Goal: Task Accomplishment & Management: Use online tool/utility

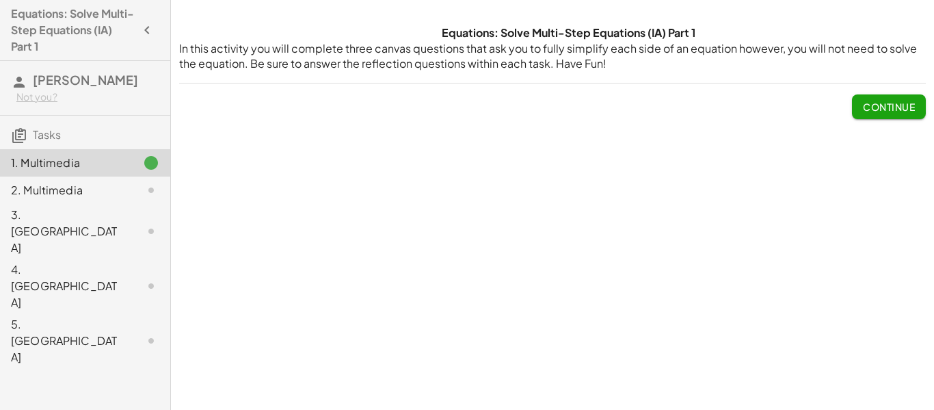
click at [873, 101] on span "Continue" at bounding box center [889, 107] width 52 height 12
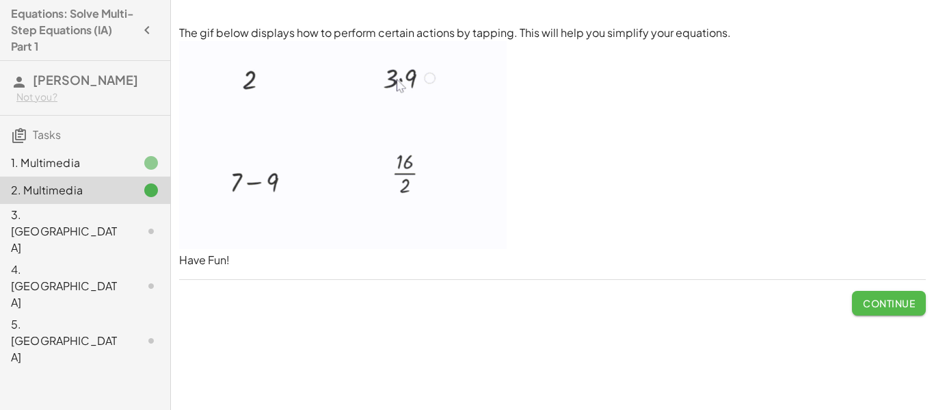
click at [874, 307] on span "Continue" at bounding box center [889, 303] width 52 height 12
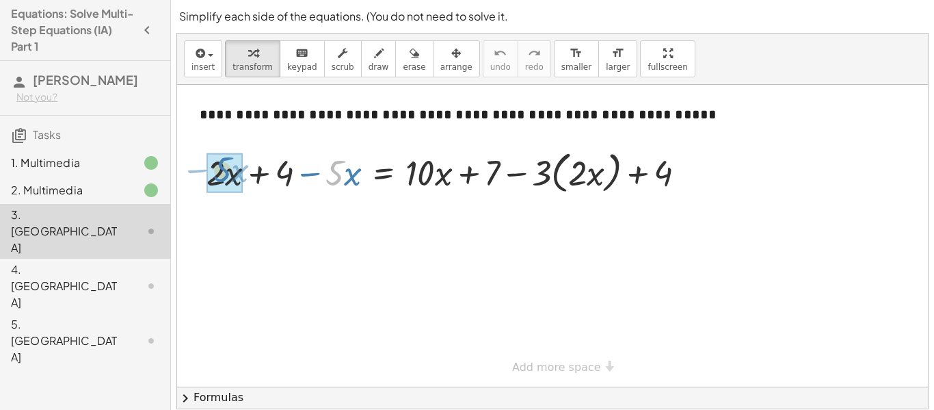
drag, startPoint x: 339, startPoint y: 176, endPoint x: 231, endPoint y: 180, distance: 107.4
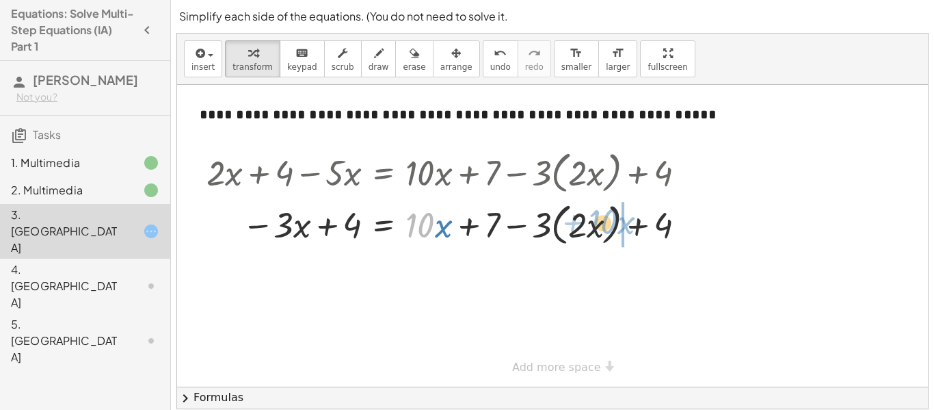
drag, startPoint x: 423, startPoint y: 215, endPoint x: 596, endPoint y: 215, distance: 172.3
click at [596, 215] on div at bounding box center [451, 224] width 503 height 52
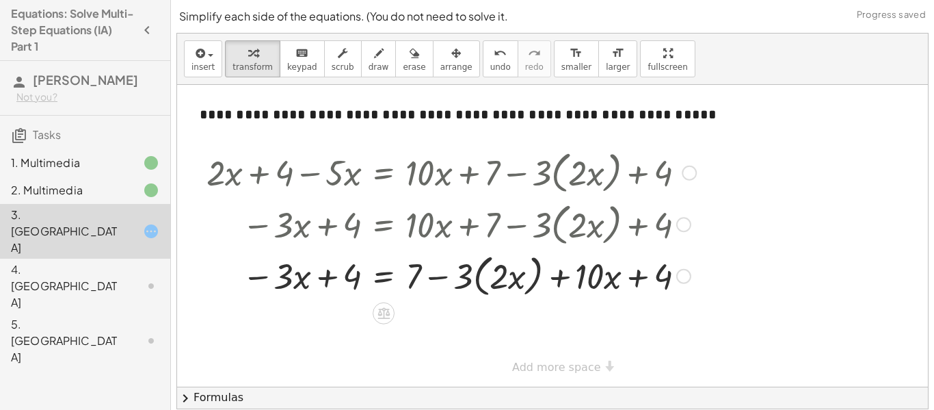
click at [530, 277] on div at bounding box center [451, 275] width 503 height 52
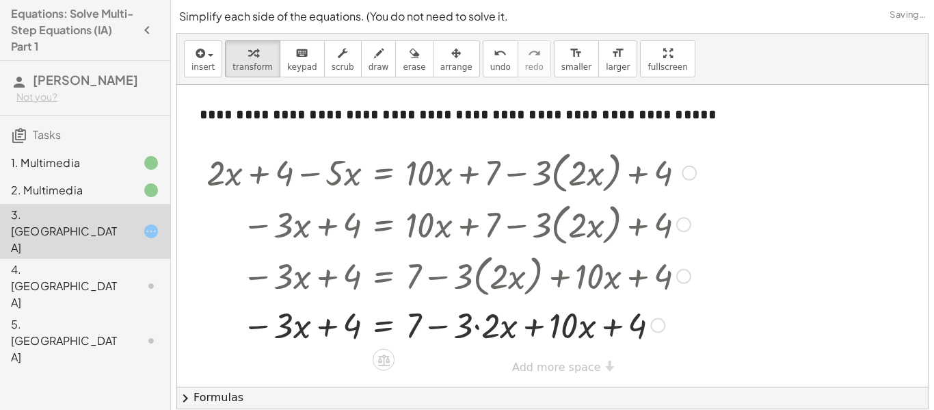
click at [499, 330] on div at bounding box center [451, 324] width 503 height 47
click at [521, 330] on div at bounding box center [451, 324] width 503 height 47
click at [308, 318] on div at bounding box center [451, 324] width 503 height 47
click at [290, 339] on div at bounding box center [451, 324] width 503 height 47
click at [288, 332] on div at bounding box center [451, 324] width 503 height 47
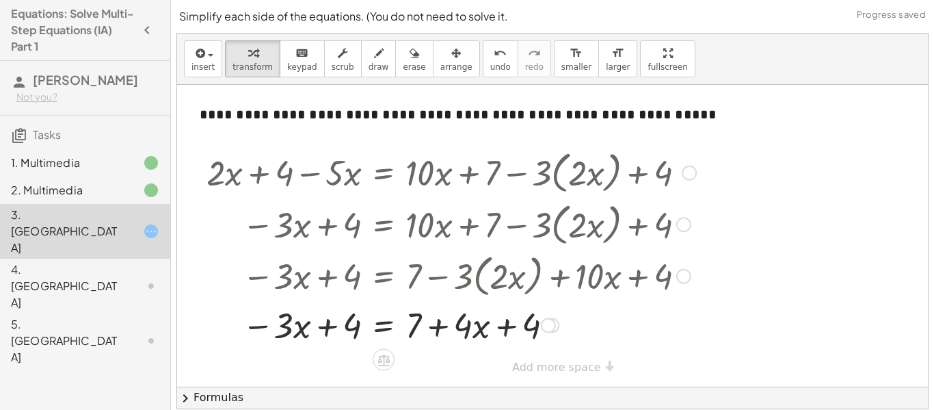
click at [291, 333] on div at bounding box center [451, 324] width 503 height 47
click at [389, 321] on div at bounding box center [451, 324] width 503 height 47
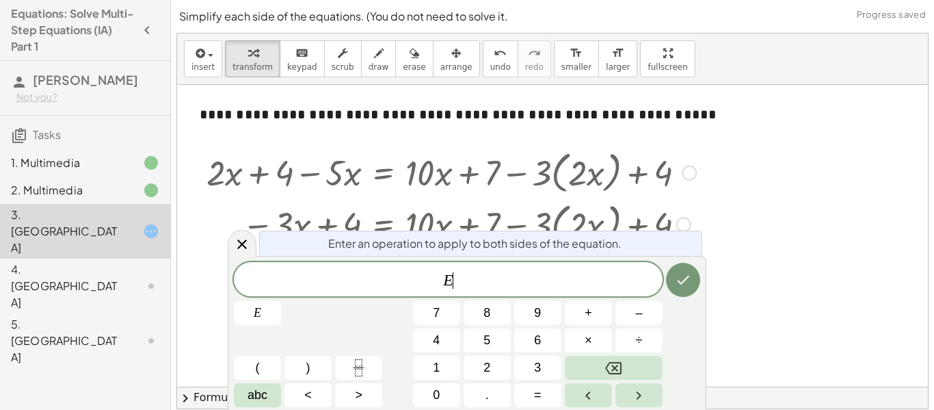
scroll to position [1, 0]
click at [678, 281] on icon "Done" at bounding box center [683, 280] width 12 height 9
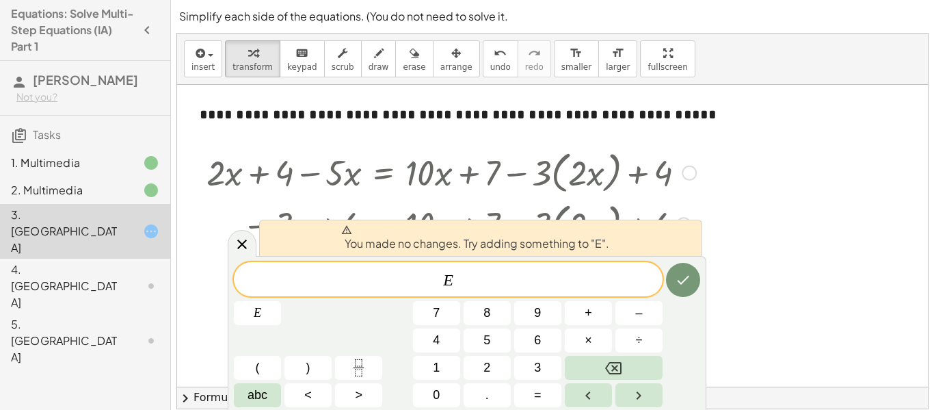
click at [704, 261] on div "You made no changes. Try adding something to "E". E ​ E 7 8 9 + – 4 5 6 × ÷ ( )…" at bounding box center [467, 333] width 479 height 154
click at [243, 239] on icon at bounding box center [242, 244] width 16 height 16
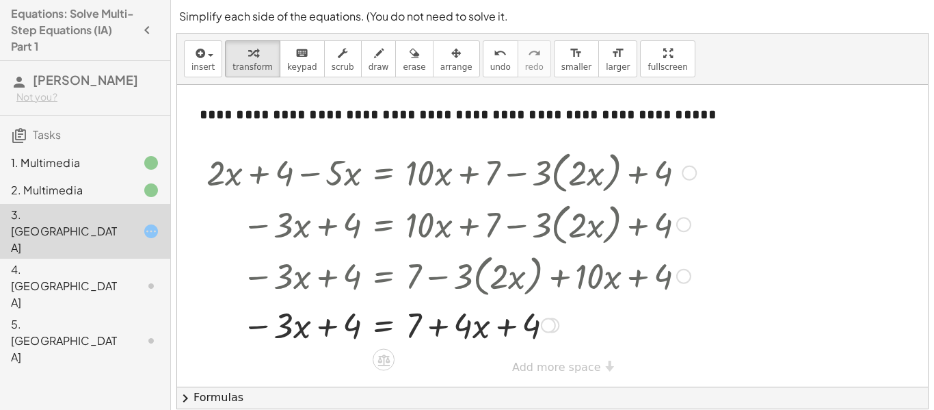
click at [473, 326] on div at bounding box center [451, 324] width 503 height 47
click at [541, 326] on div at bounding box center [548, 325] width 15 height 15
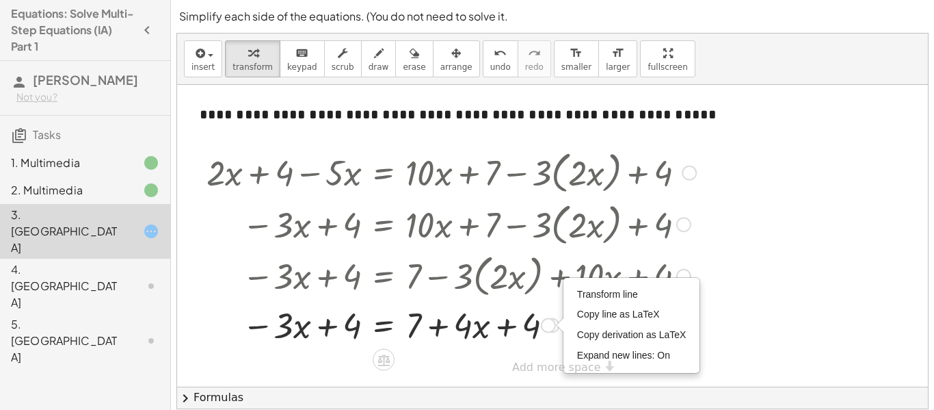
click at [535, 327] on div at bounding box center [451, 324] width 503 height 47
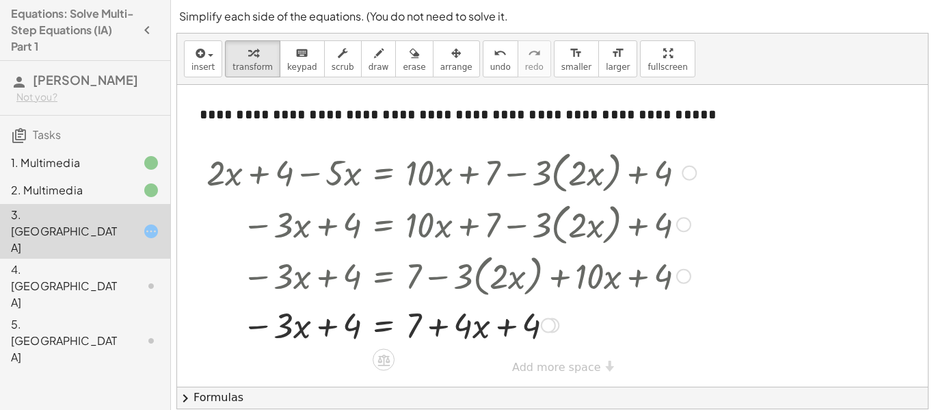
click at [535, 327] on div at bounding box center [451, 324] width 503 height 47
click at [478, 325] on div at bounding box center [451, 324] width 503 height 47
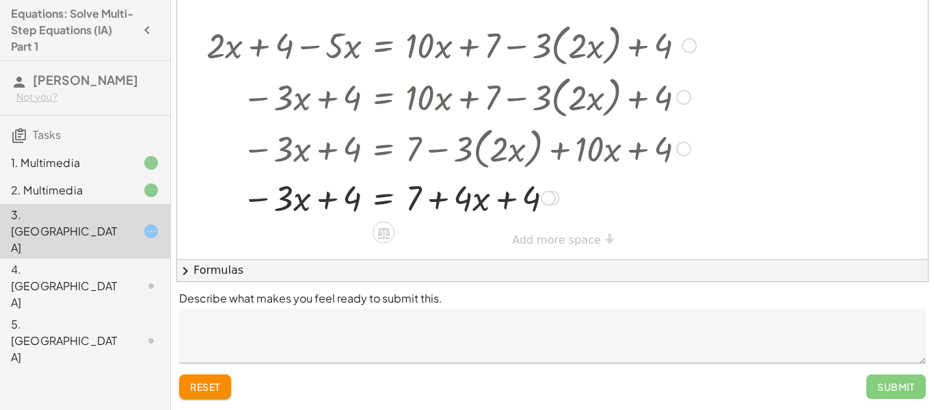
scroll to position [122, 0]
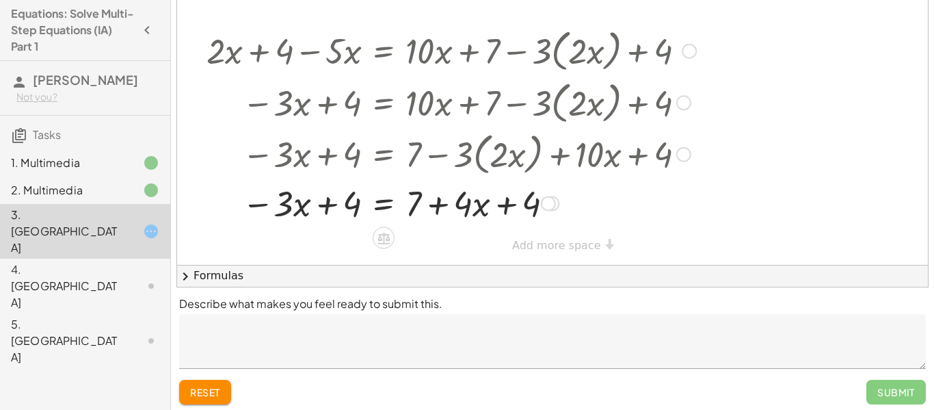
click at [324, 198] on div at bounding box center [451, 202] width 503 height 47
click at [414, 206] on div at bounding box center [451, 202] width 503 height 47
click at [438, 204] on div at bounding box center [451, 202] width 503 height 47
click at [505, 204] on div at bounding box center [451, 202] width 503 height 47
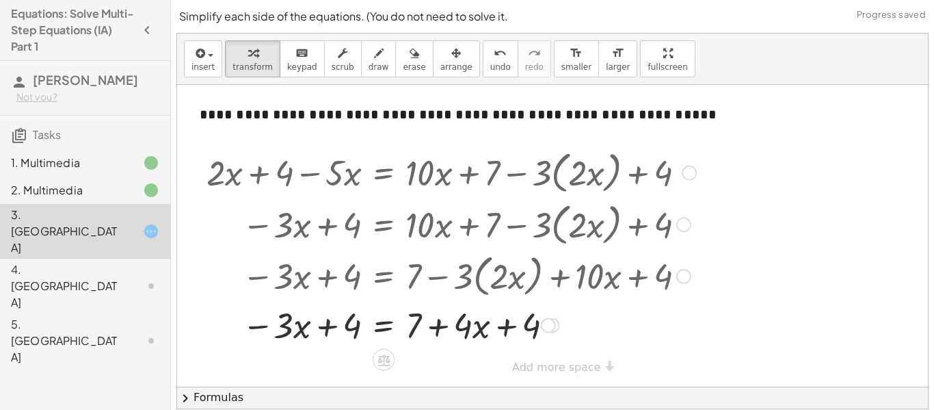
scroll to position [127, 0]
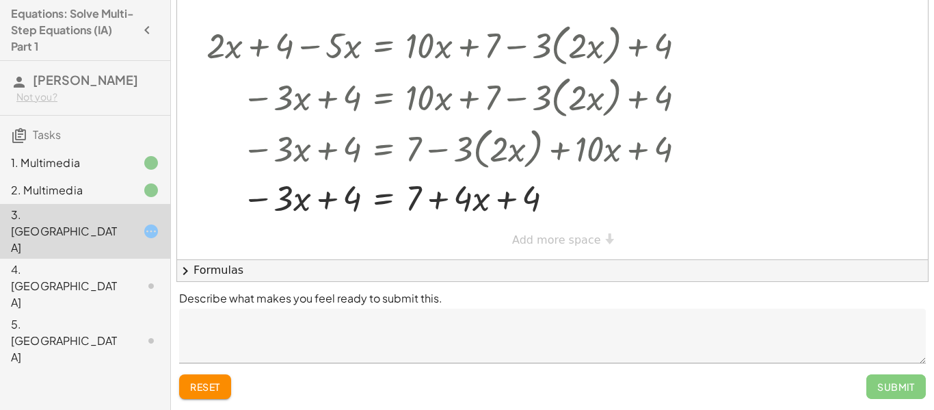
click at [206, 385] on span "reset" at bounding box center [205, 386] width 30 height 12
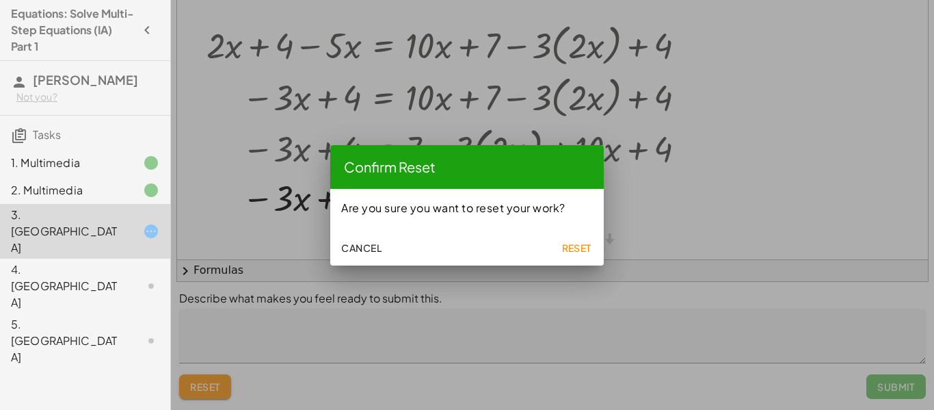
scroll to position [0, 0]
click at [588, 245] on span "Reset" at bounding box center [576, 247] width 30 height 12
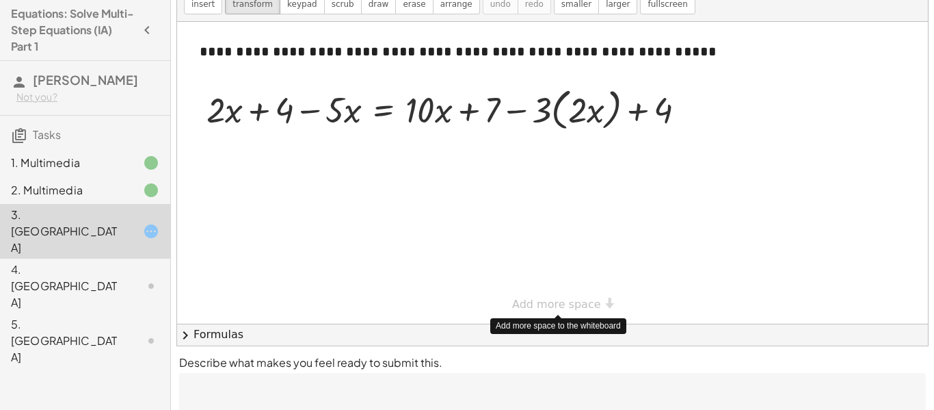
scroll to position [40, 0]
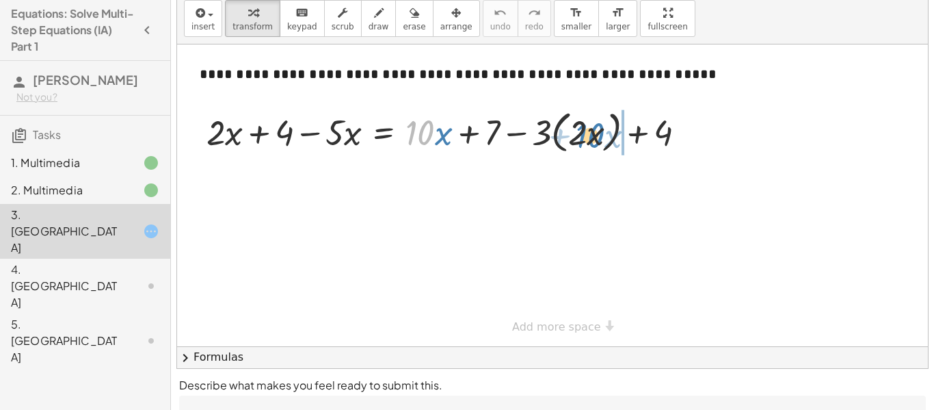
drag, startPoint x: 421, startPoint y: 128, endPoint x: 590, endPoint y: 131, distance: 169.6
click at [590, 131] on div at bounding box center [451, 131] width 503 height 52
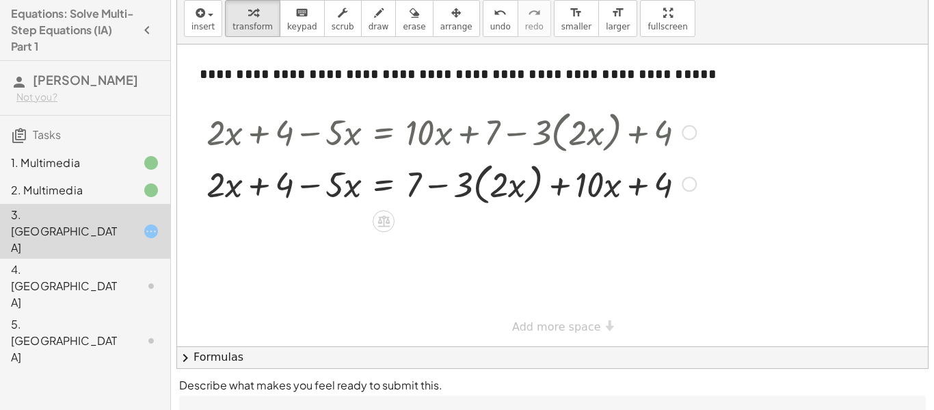
click at [696, 137] on div at bounding box center [451, 131] width 503 height 52
click at [690, 130] on div at bounding box center [689, 132] width 15 height 15
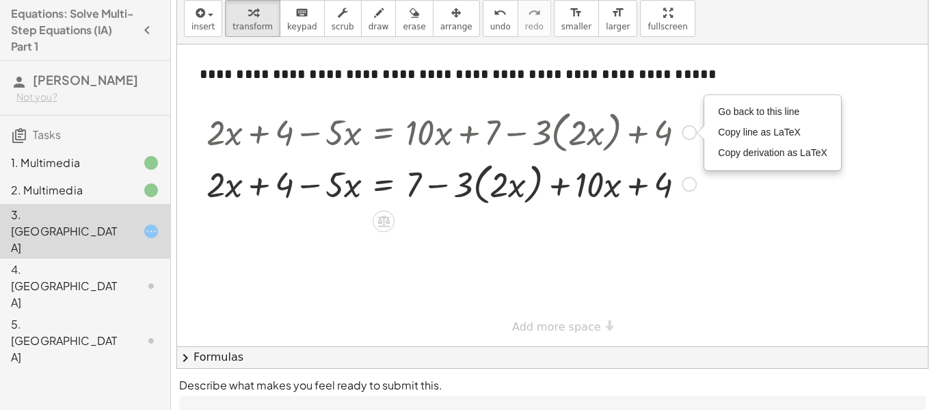
click at [697, 182] on div at bounding box center [451, 183] width 503 height 52
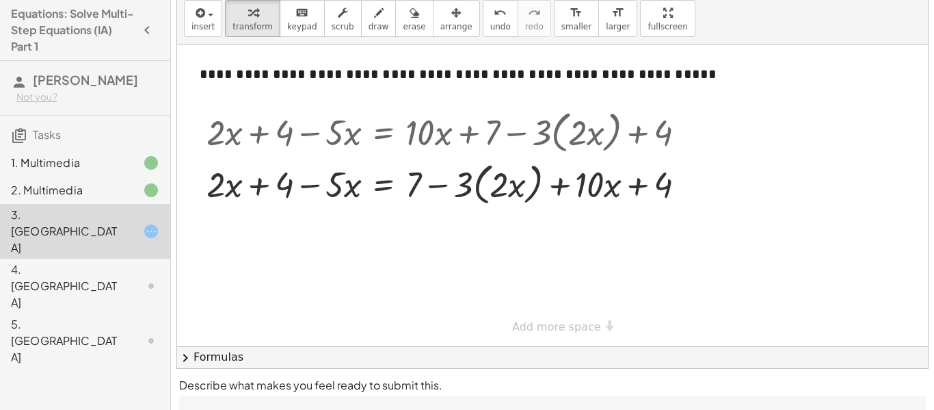
scroll to position [127, 0]
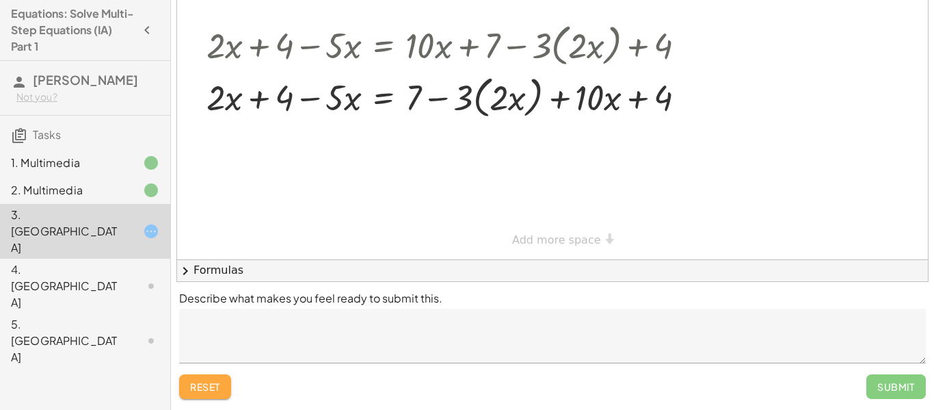
click at [218, 384] on span "reset" at bounding box center [205, 386] width 30 height 12
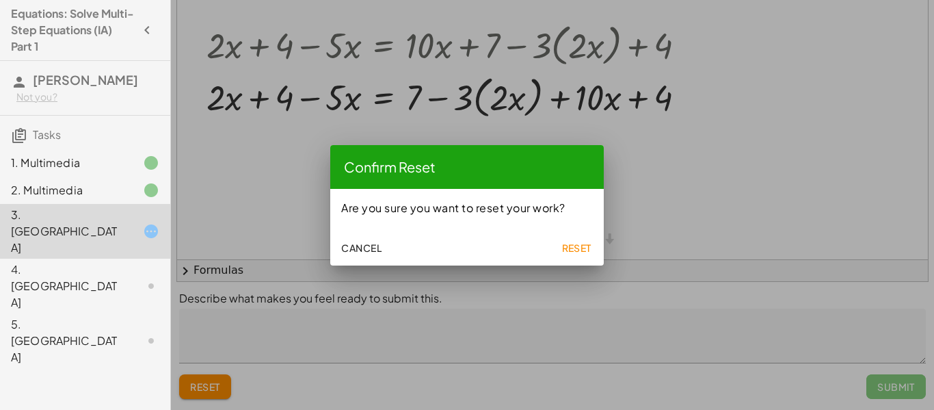
click at [577, 247] on span "Reset" at bounding box center [576, 247] width 30 height 12
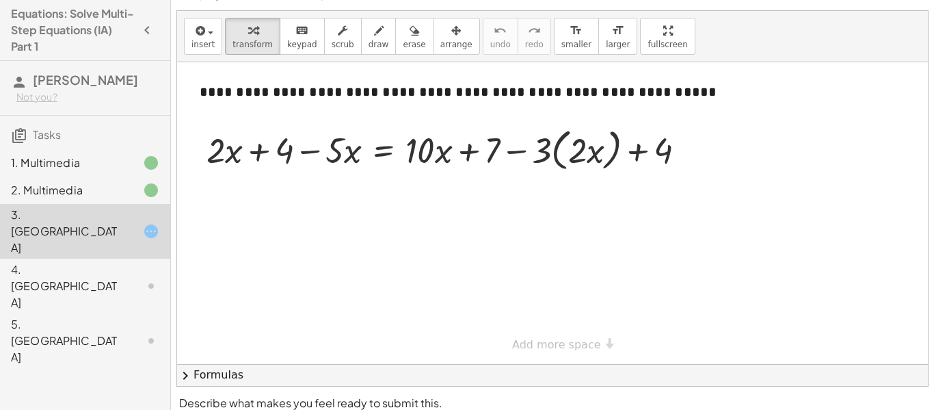
scroll to position [22, 0]
click at [590, 146] on div at bounding box center [451, 150] width 503 height 52
click at [550, 150] on div at bounding box center [451, 150] width 503 height 52
click at [547, 151] on div at bounding box center [451, 150] width 503 height 52
click at [637, 154] on div at bounding box center [451, 150] width 503 height 52
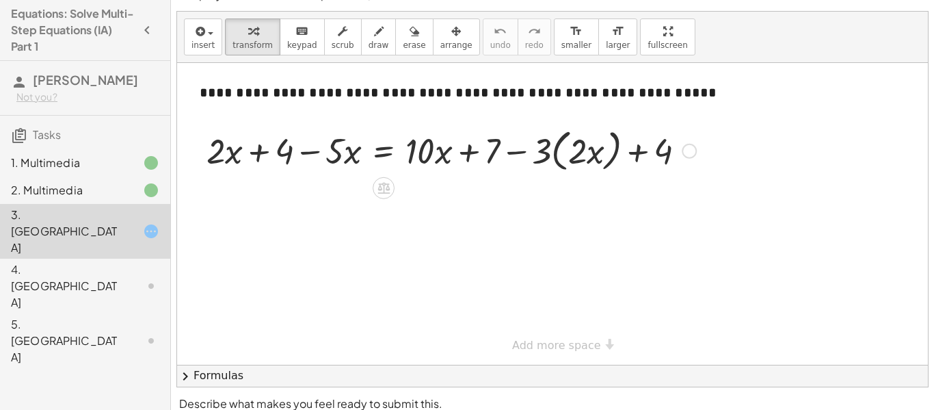
click at [474, 156] on div at bounding box center [451, 150] width 503 height 52
click at [315, 153] on div at bounding box center [451, 150] width 503 height 52
click at [252, 152] on div at bounding box center [451, 150] width 503 height 52
drag, startPoint x: 331, startPoint y: 155, endPoint x: 224, endPoint y: 157, distance: 106.7
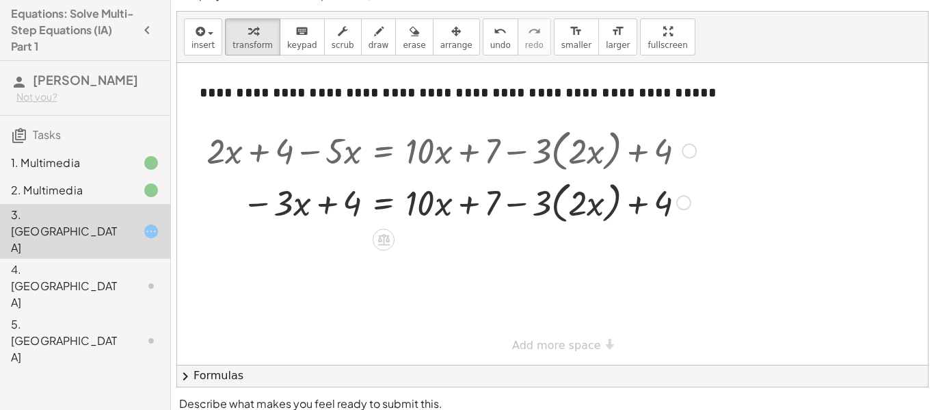
click at [321, 208] on div at bounding box center [451, 202] width 503 height 52
drag, startPoint x: 354, startPoint y: 200, endPoint x: 252, endPoint y: 203, distance: 101.9
click at [252, 203] on div at bounding box center [451, 202] width 503 height 52
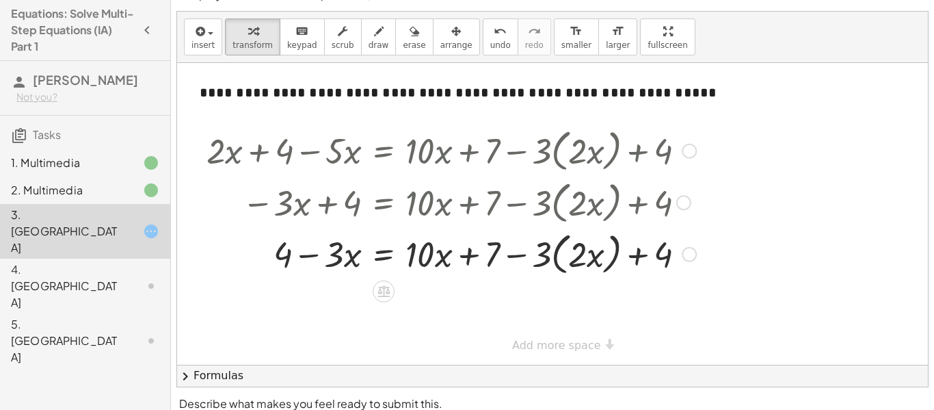
click at [272, 209] on div at bounding box center [433, 202] width 530 height 52
click at [328, 261] on div at bounding box center [451, 253] width 503 height 52
click at [512, 254] on div at bounding box center [451, 253] width 503 height 52
drag, startPoint x: 531, startPoint y: 263, endPoint x: 522, endPoint y: 263, distance: 8.9
click at [522, 263] on div at bounding box center [451, 253] width 503 height 52
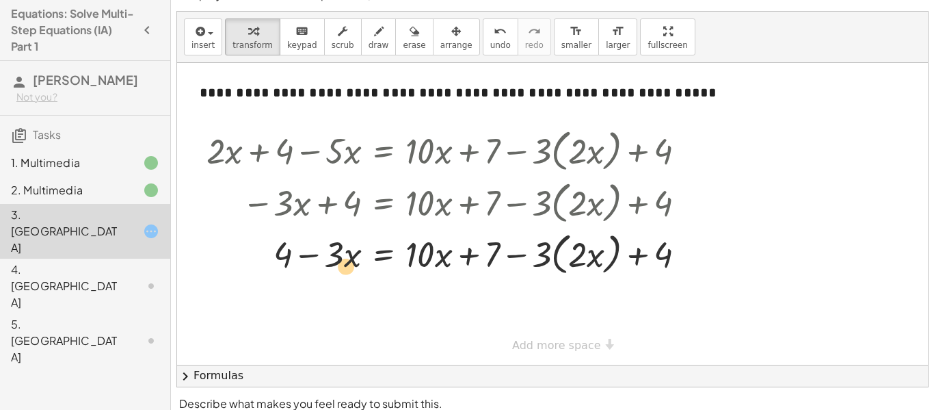
drag, startPoint x: 330, startPoint y: 243, endPoint x: 341, endPoint y: 252, distance: 13.7
click at [341, 252] on div at bounding box center [451, 253] width 503 height 52
drag, startPoint x: 425, startPoint y: 254, endPoint x: 583, endPoint y: 248, distance: 157.4
click at [583, 248] on div at bounding box center [451, 253] width 503 height 52
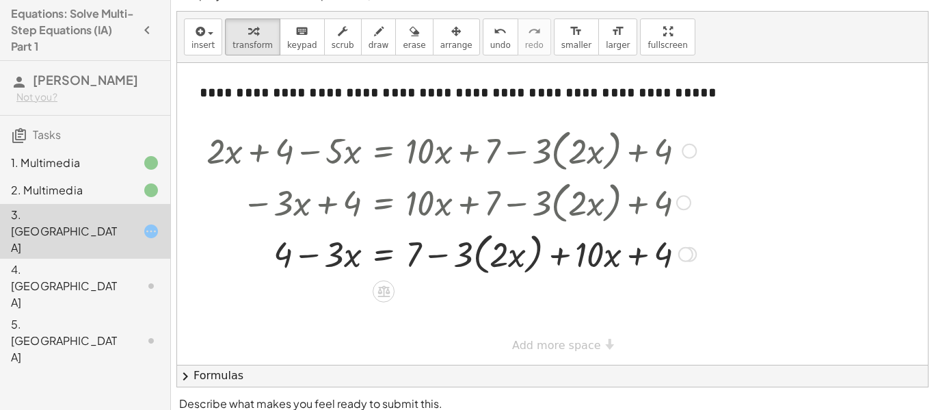
click at [564, 254] on div at bounding box center [451, 253] width 503 height 52
click at [455, 250] on div at bounding box center [451, 253] width 503 height 52
click at [433, 253] on div at bounding box center [451, 253] width 503 height 52
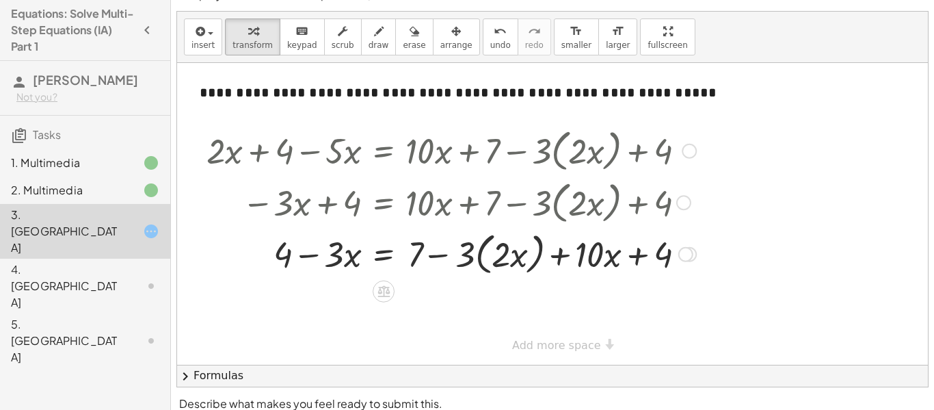
click at [433, 253] on div at bounding box center [451, 253] width 503 height 52
drag, startPoint x: 567, startPoint y: 255, endPoint x: 430, endPoint y: 253, distance: 136.8
click at [430, 253] on div at bounding box center [451, 253] width 503 height 52
click at [442, 255] on div at bounding box center [451, 253] width 503 height 52
click at [494, 261] on div at bounding box center [451, 253] width 503 height 52
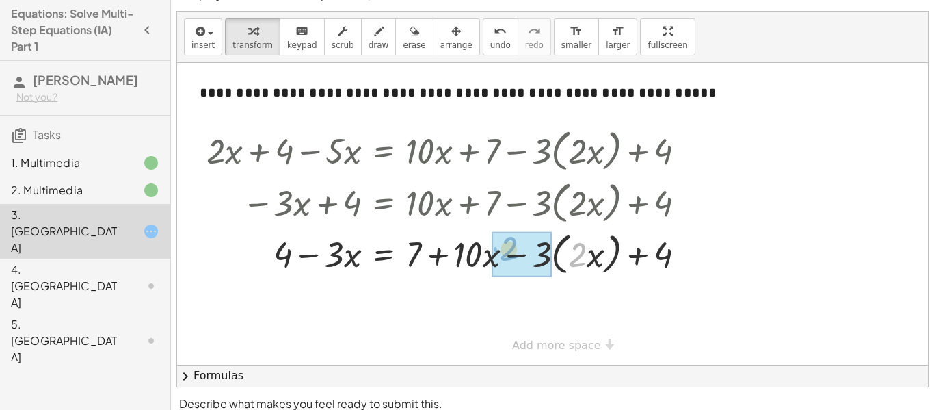
drag, startPoint x: 576, startPoint y: 256, endPoint x: 507, endPoint y: 250, distance: 68.7
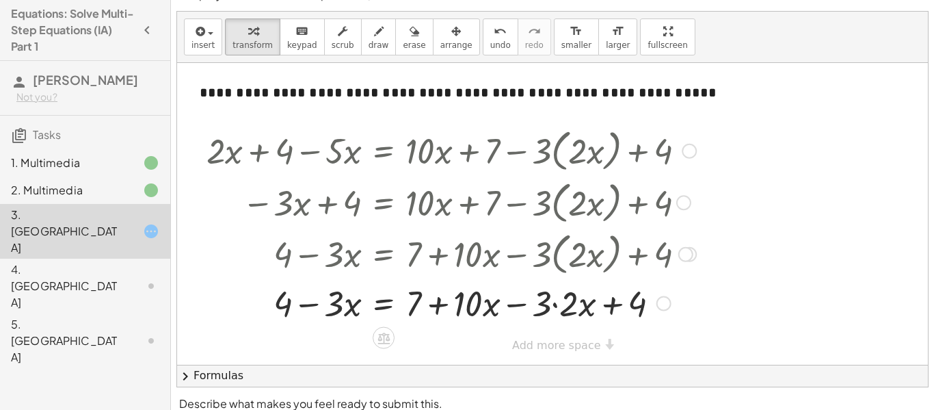
click at [440, 306] on div at bounding box center [451, 302] width 503 height 47
click at [546, 308] on div at bounding box center [451, 302] width 503 height 47
click at [578, 304] on div at bounding box center [451, 302] width 503 height 47
click at [481, 310] on div at bounding box center [451, 302] width 503 height 47
click at [507, 306] on div at bounding box center [451, 302] width 503 height 47
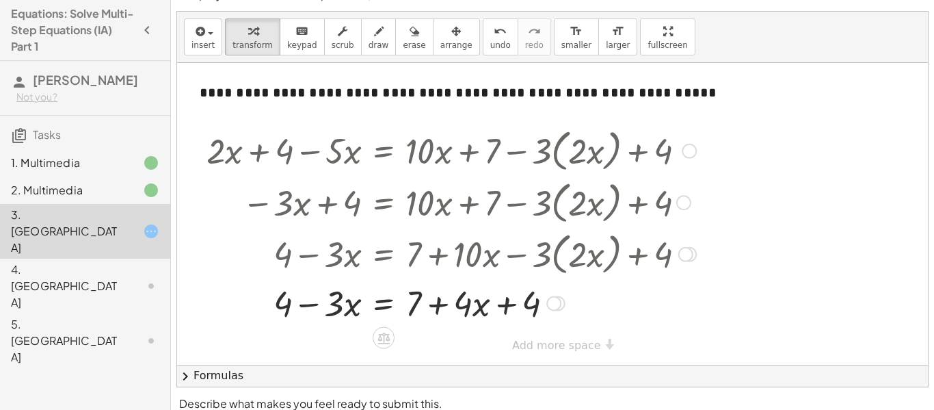
click at [502, 304] on div at bounding box center [451, 302] width 503 height 47
click at [440, 306] on div at bounding box center [451, 302] width 503 height 47
click at [345, 309] on div at bounding box center [451, 302] width 503 height 47
click at [451, 311] on div at bounding box center [451, 302] width 503 height 47
drag, startPoint x: 523, startPoint y: 304, endPoint x: 473, endPoint y: 304, distance: 49.9
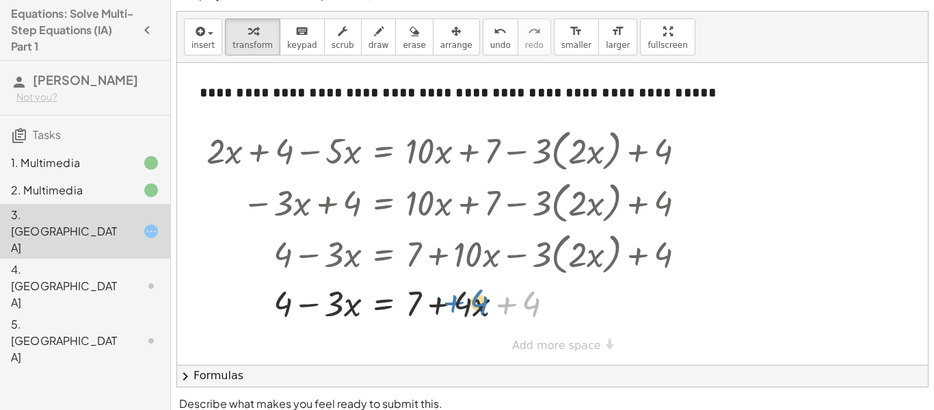
click at [473, 304] on div at bounding box center [451, 302] width 503 height 47
drag, startPoint x: 473, startPoint y: 304, endPoint x: 574, endPoint y: 308, distance: 101.3
click at [574, 308] on div at bounding box center [451, 302] width 503 height 47
click at [469, 313] on div at bounding box center [451, 302] width 503 height 47
click at [458, 308] on div at bounding box center [451, 302] width 503 height 47
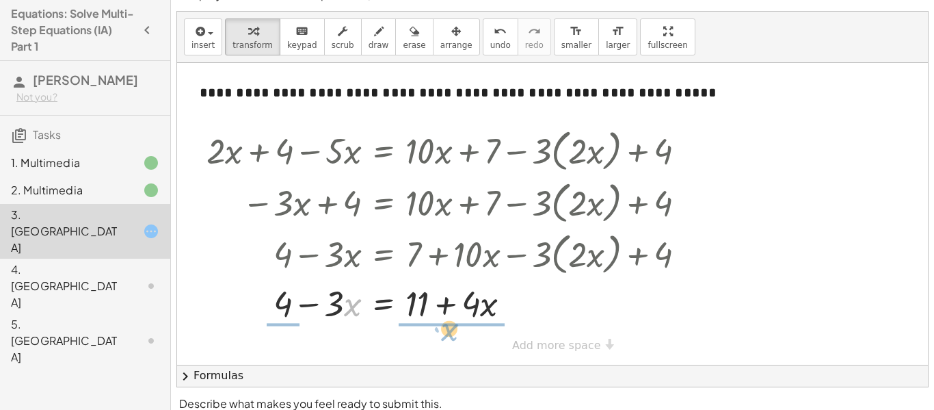
drag, startPoint x: 354, startPoint y: 306, endPoint x: 477, endPoint y: 343, distance: 129.2
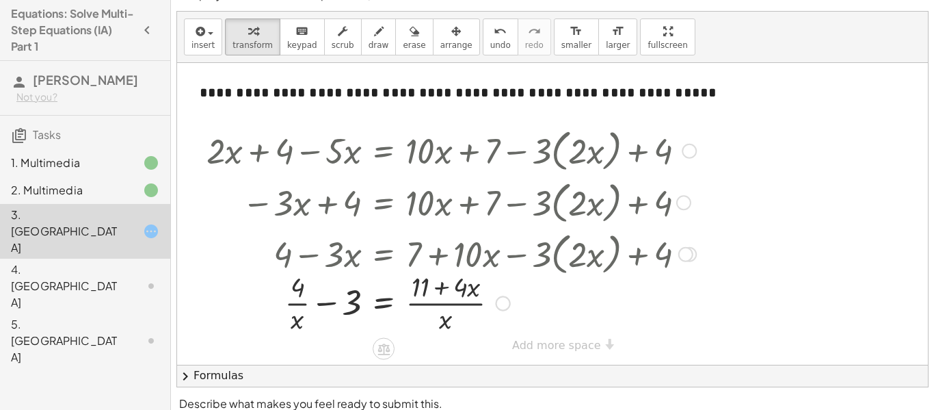
click at [293, 301] on div at bounding box center [451, 301] width 503 height 68
click at [432, 297] on div at bounding box center [451, 301] width 503 height 68
click at [433, 304] on div at bounding box center [451, 301] width 503 height 68
click at [434, 304] on div at bounding box center [451, 301] width 503 height 68
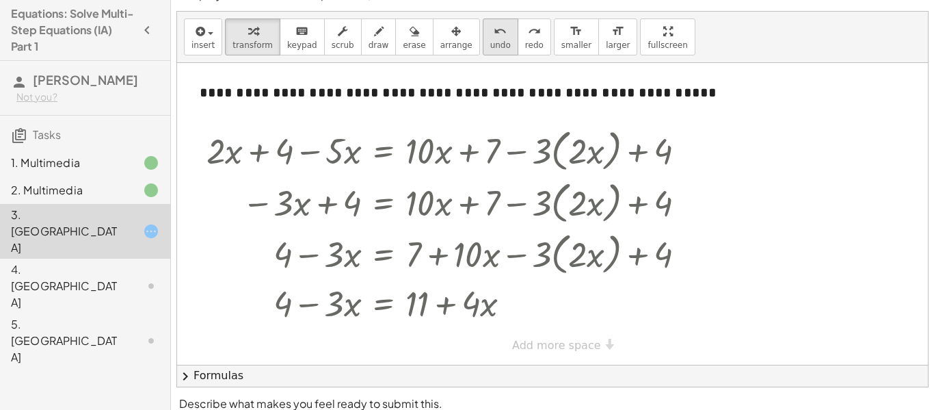
click at [483, 51] on button "undo undo" at bounding box center [501, 36] width 36 height 37
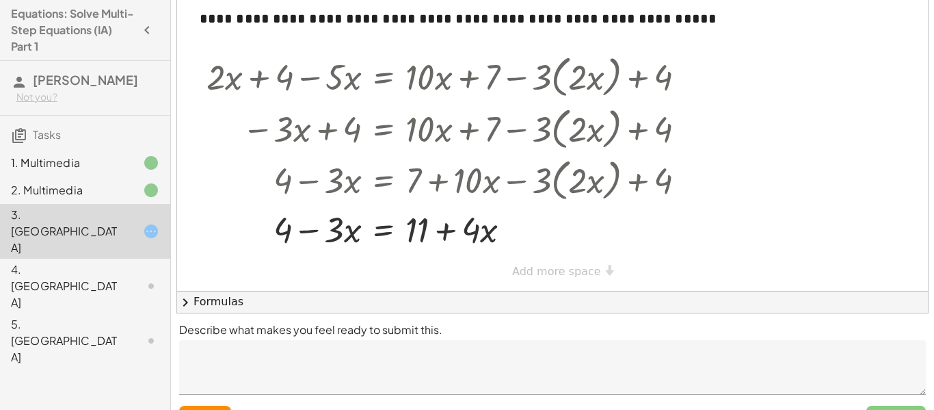
scroll to position [127, 0]
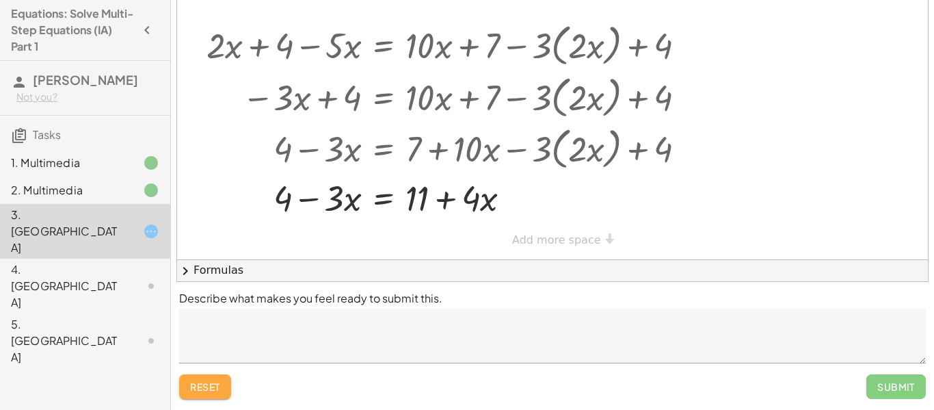
click at [216, 394] on button "reset" at bounding box center [205, 386] width 52 height 25
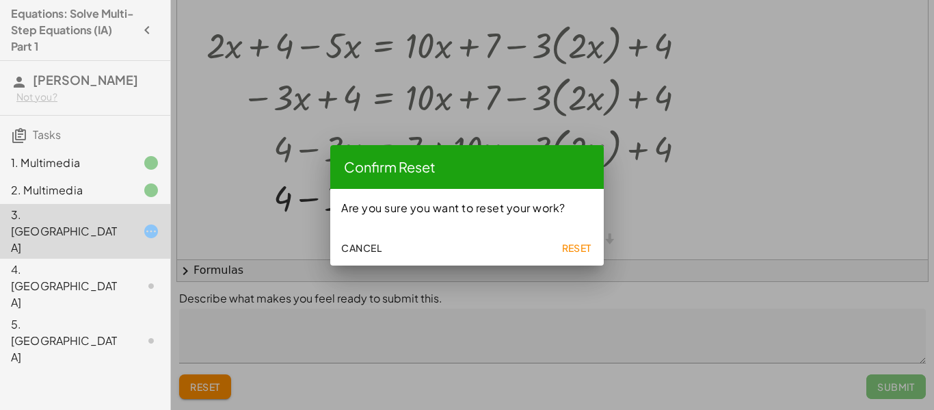
click at [574, 256] on button "Reset" at bounding box center [577, 247] width 44 height 25
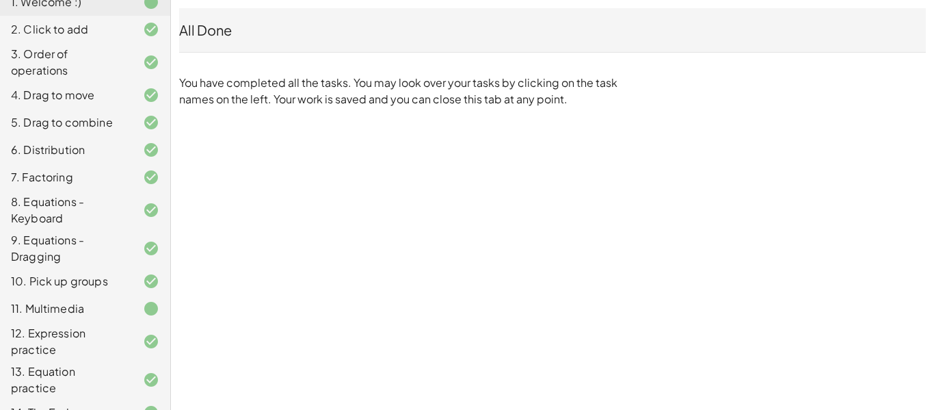
scroll to position [158, 0]
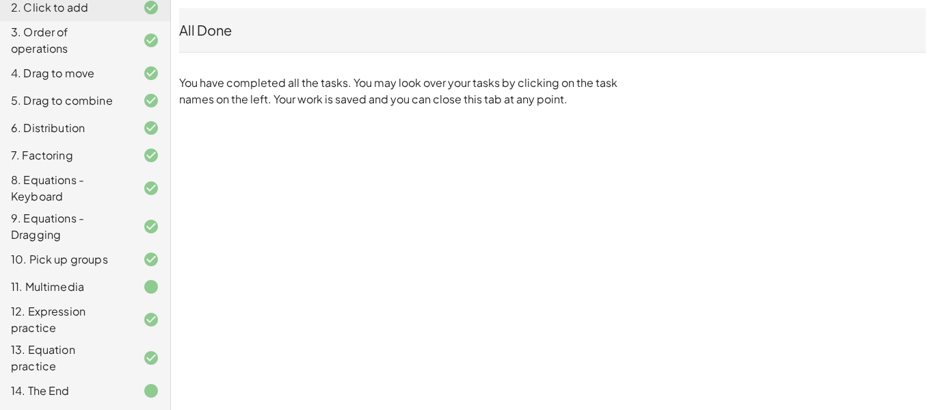
click at [97, 122] on div "6. Distribution" at bounding box center [66, 128] width 110 height 16
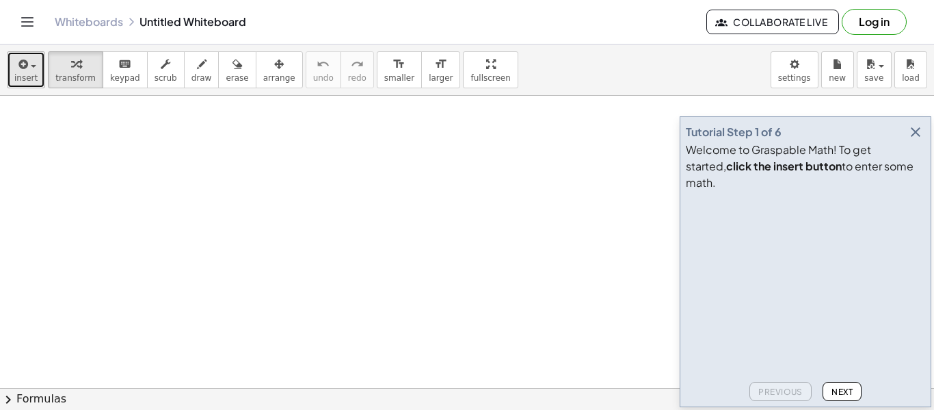
click at [21, 68] on icon "button" at bounding box center [22, 64] width 12 height 16
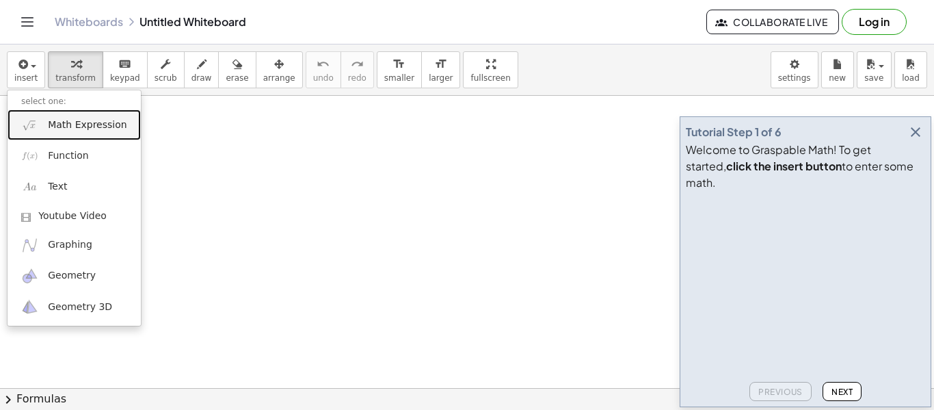
click at [58, 128] on span "Math Expression" at bounding box center [87, 125] width 79 height 14
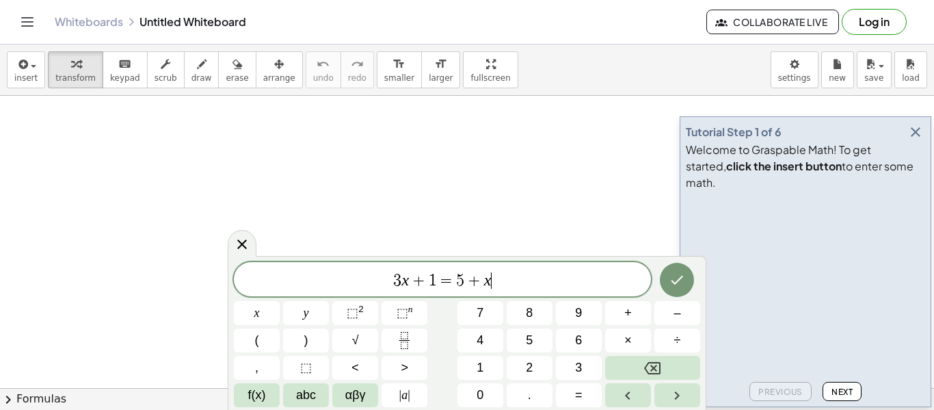
scroll to position [1, 0]
click at [914, 140] on icon "button" at bounding box center [916, 132] width 16 height 16
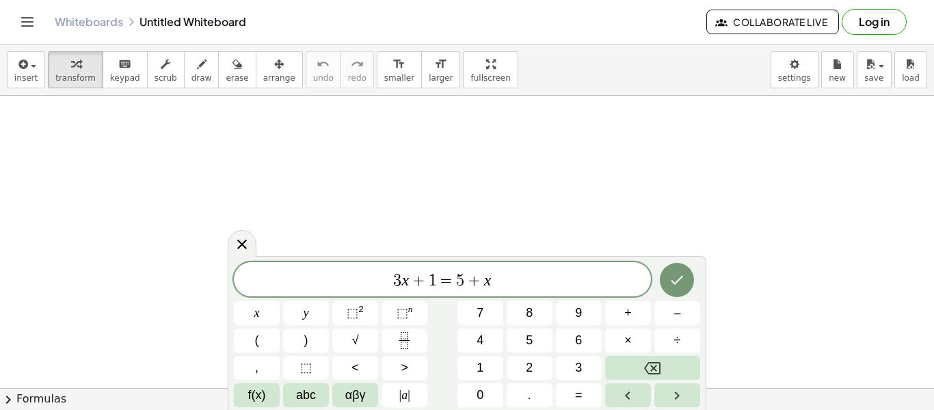
click at [464, 278] on span "3 x + 1 = 5 + x" at bounding box center [442, 280] width 417 height 19
drag, startPoint x: 496, startPoint y: 282, endPoint x: 391, endPoint y: 282, distance: 105.3
click at [391, 282] on span "3 x + 1 = 5 + x" at bounding box center [442, 280] width 417 height 19
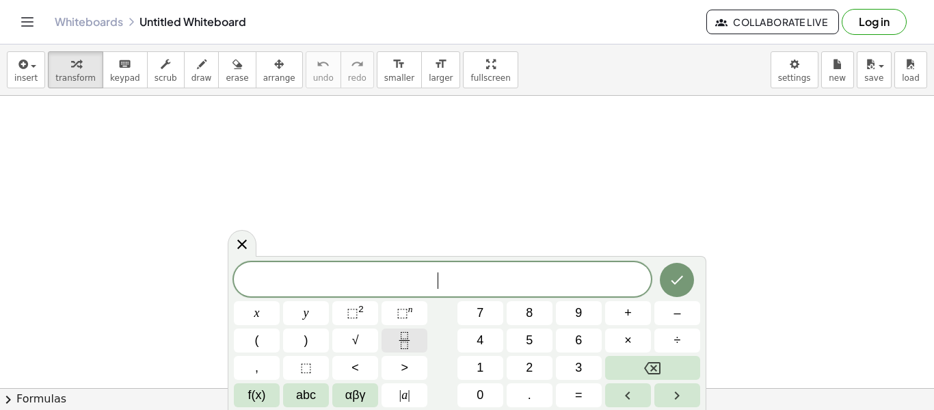
click at [395, 338] on button "Fraction" at bounding box center [405, 340] width 46 height 24
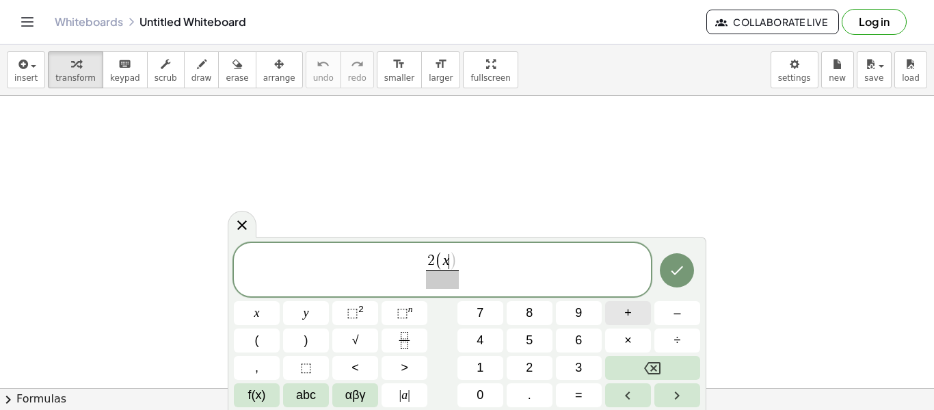
click at [634, 315] on button "+" at bounding box center [628, 313] width 46 height 24
click at [477, 341] on span "4" at bounding box center [480, 340] width 7 height 18
click at [488, 334] on button "4" at bounding box center [481, 340] width 46 height 24
click at [670, 367] on button "Backspace" at bounding box center [652, 368] width 95 height 24
click at [309, 341] on button ")" at bounding box center [306, 340] width 46 height 24
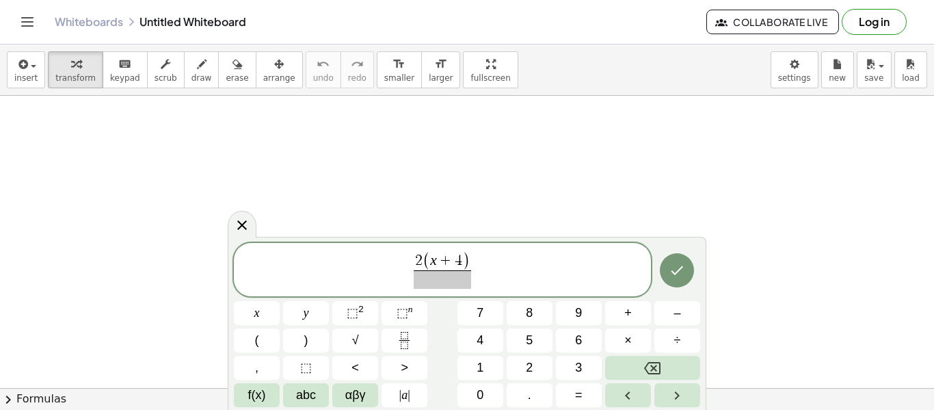
click at [438, 280] on span at bounding box center [442, 279] width 57 height 18
click at [568, 364] on button "3" at bounding box center [579, 368] width 46 height 24
click at [501, 270] on span "2 ( x + 4 ) 3 ​ ​" at bounding box center [442, 270] width 417 height 39
click at [685, 260] on button "Done" at bounding box center [677, 270] width 34 height 34
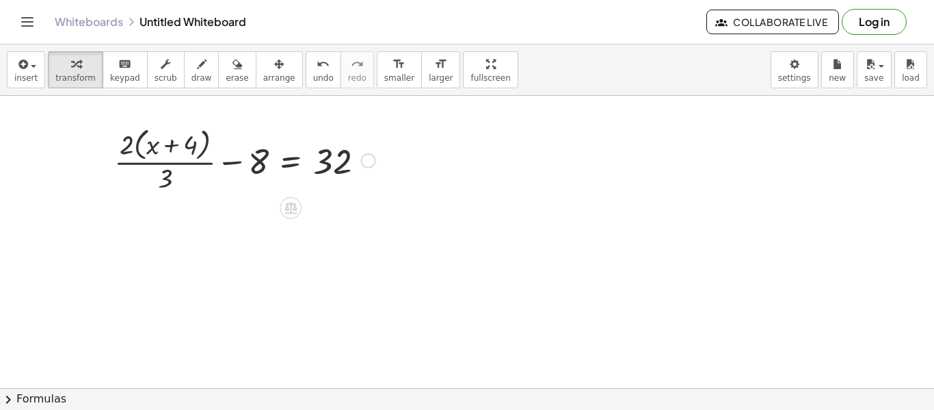
scroll to position [0, 0]
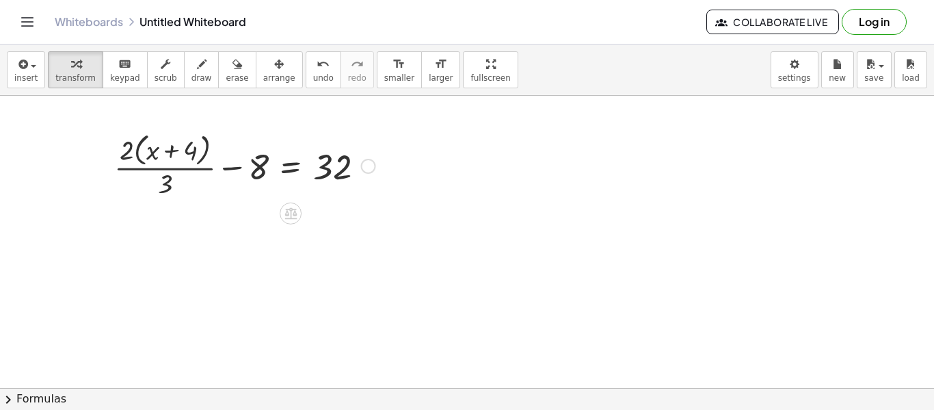
click at [289, 166] on div at bounding box center [244, 165] width 275 height 72
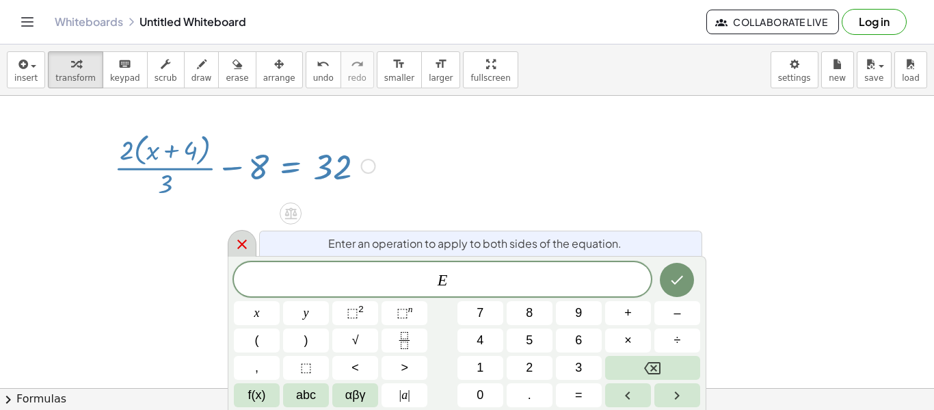
click at [244, 244] on icon at bounding box center [242, 244] width 16 height 16
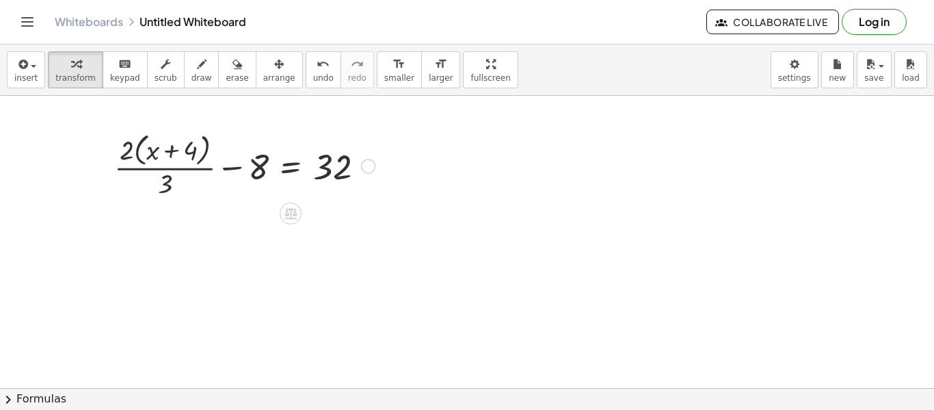
click at [289, 168] on div at bounding box center [244, 165] width 275 height 72
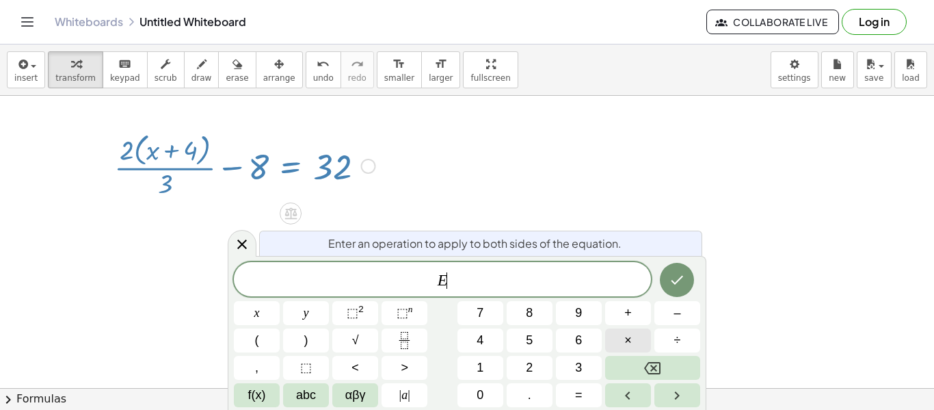
click at [637, 344] on button "×" at bounding box center [628, 340] width 46 height 24
click at [589, 375] on button "3" at bounding box center [579, 368] width 46 height 24
click at [670, 280] on icon "Done" at bounding box center [677, 280] width 16 height 16
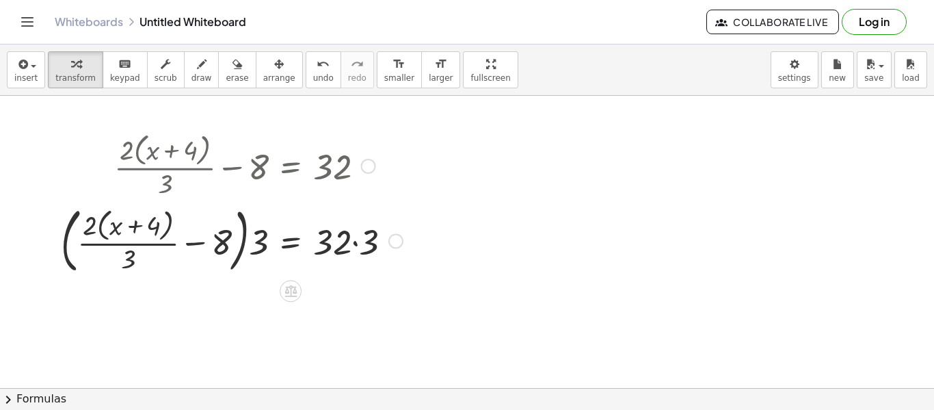
click at [348, 239] on div at bounding box center [232, 239] width 356 height 77
click at [293, 243] on div at bounding box center [232, 239] width 356 height 77
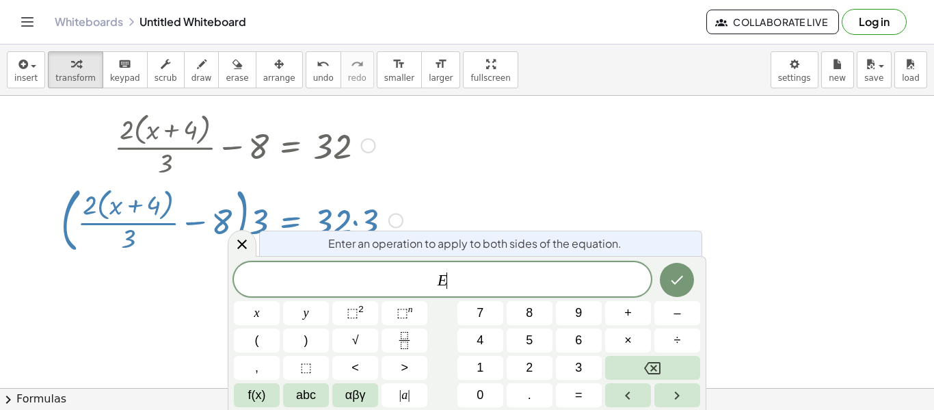
scroll to position [23, 0]
click at [680, 288] on button "Done" at bounding box center [677, 280] width 34 height 34
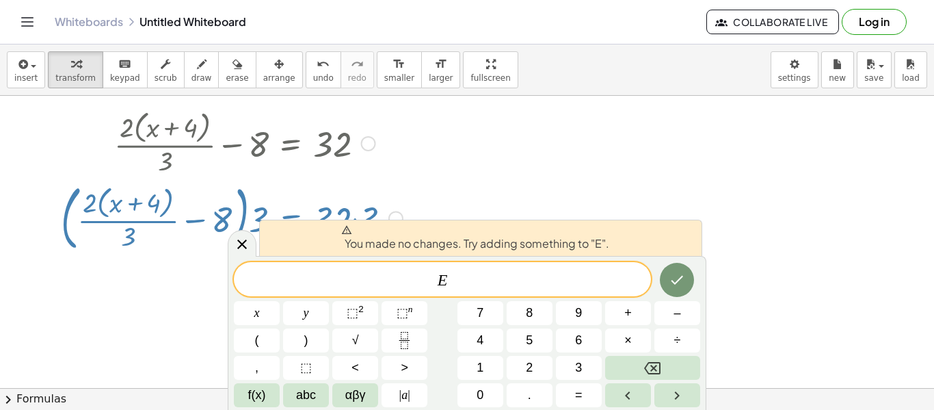
click at [223, 248] on div at bounding box center [232, 216] width 356 height 77
click at [239, 247] on icon at bounding box center [242, 244] width 10 height 10
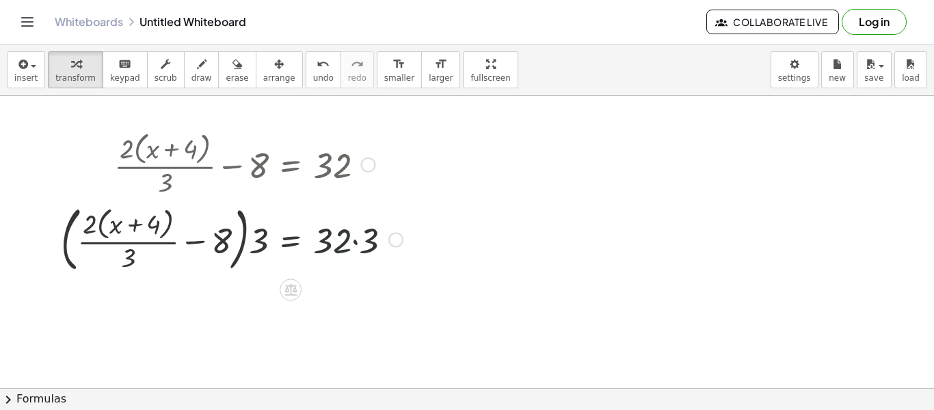
scroll to position [0, 0]
click at [340, 244] on div at bounding box center [232, 239] width 356 height 77
click at [359, 241] on div at bounding box center [232, 239] width 356 height 77
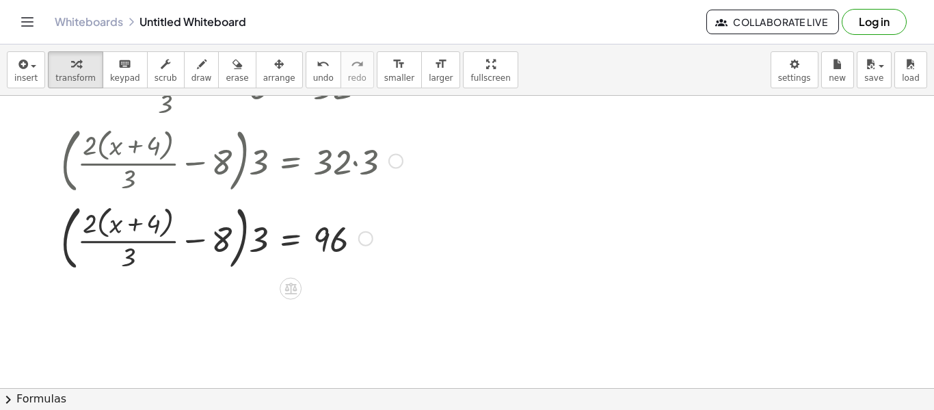
scroll to position [88, 0]
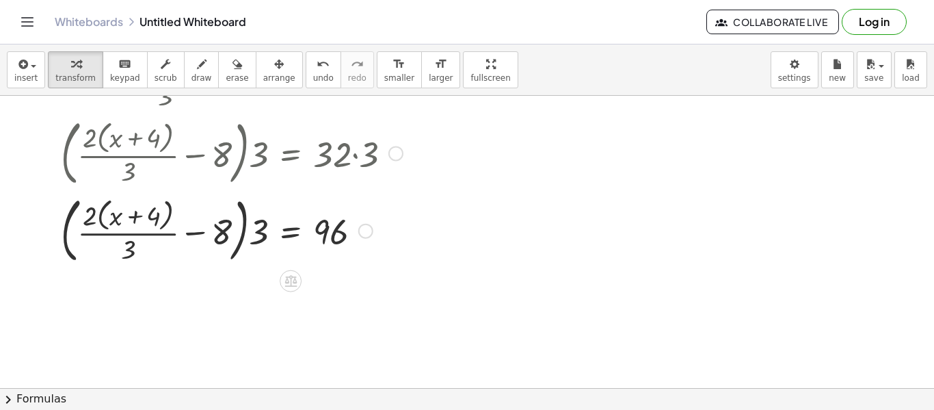
click at [226, 235] on div at bounding box center [232, 229] width 356 height 77
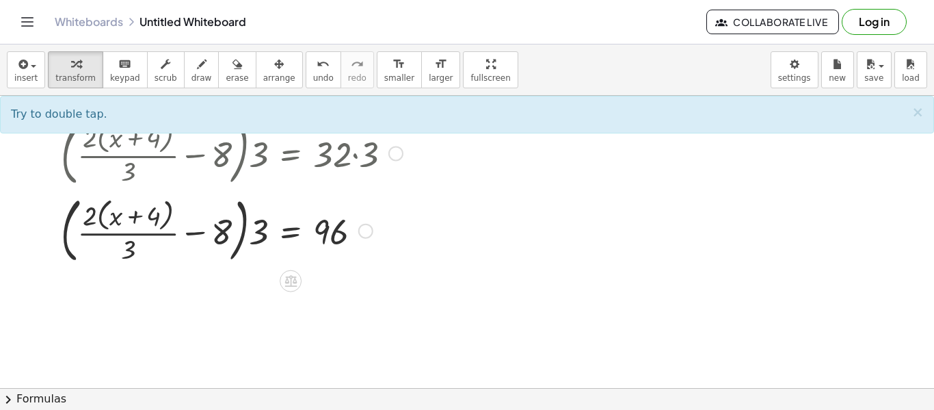
click at [252, 237] on div at bounding box center [232, 229] width 356 height 77
drag, startPoint x: 265, startPoint y: 237, endPoint x: 199, endPoint y: 238, distance: 66.3
click at [199, 238] on div at bounding box center [232, 229] width 356 height 77
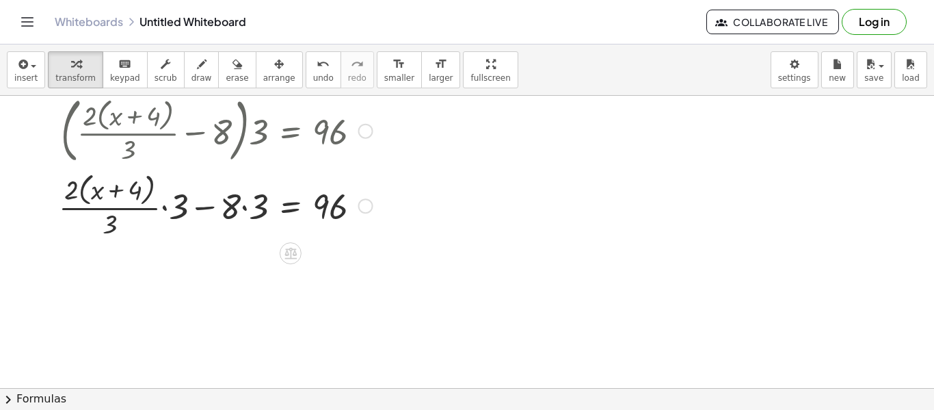
scroll to position [188, 0]
click at [208, 209] on div at bounding box center [231, 204] width 358 height 72
click at [246, 209] on div at bounding box center [231, 204] width 358 height 72
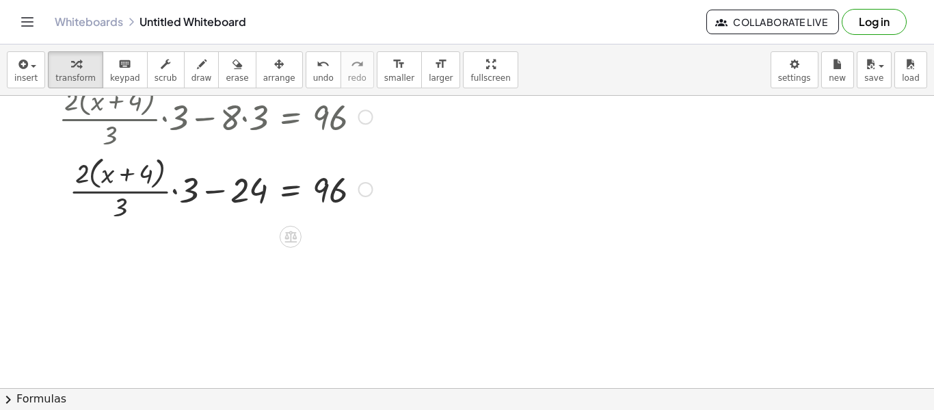
scroll to position [282, 0]
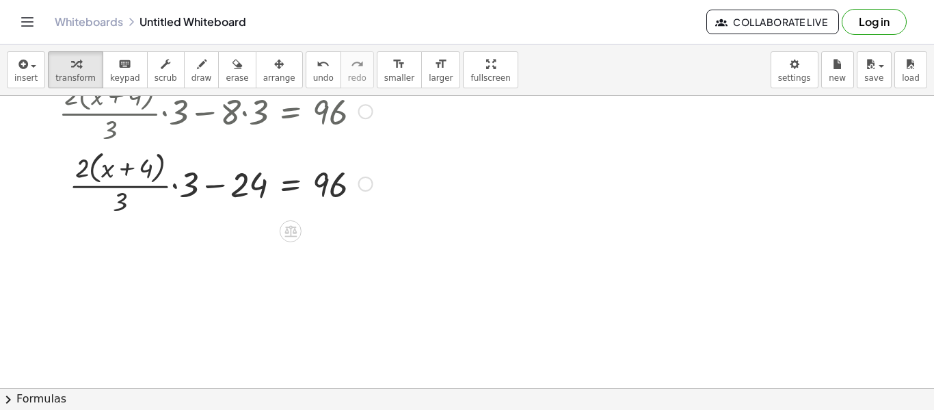
click at [107, 169] on div at bounding box center [231, 182] width 358 height 72
click at [120, 183] on div at bounding box center [231, 182] width 358 height 72
click at [178, 187] on div at bounding box center [231, 182] width 358 height 72
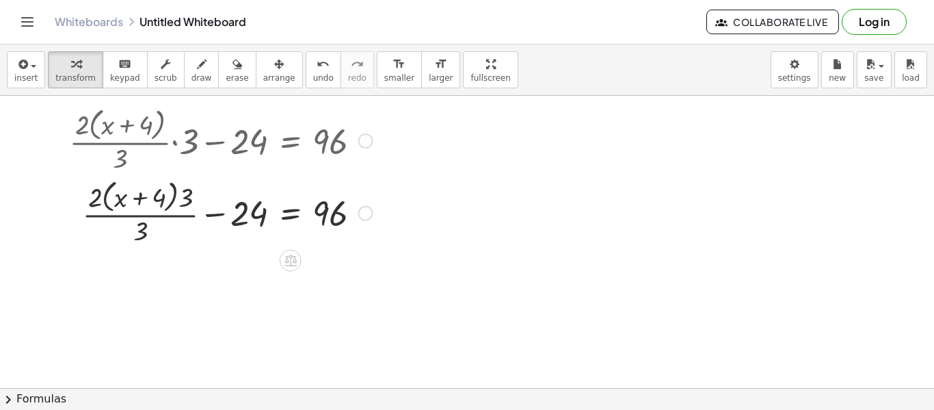
scroll to position [327, 0]
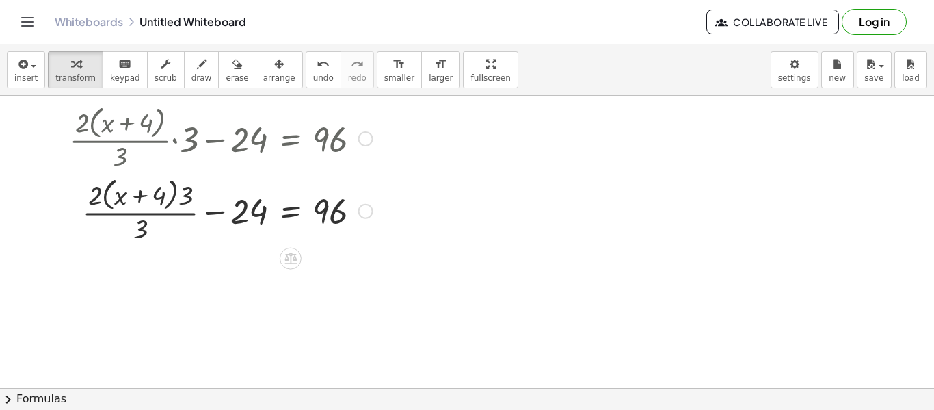
click at [219, 213] on div at bounding box center [231, 210] width 358 height 72
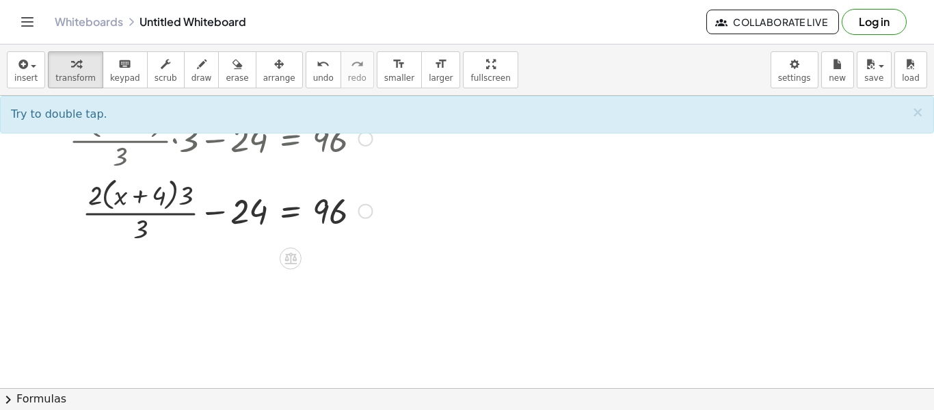
click at [254, 215] on div at bounding box center [231, 210] width 358 height 72
click at [160, 202] on div at bounding box center [231, 210] width 358 height 72
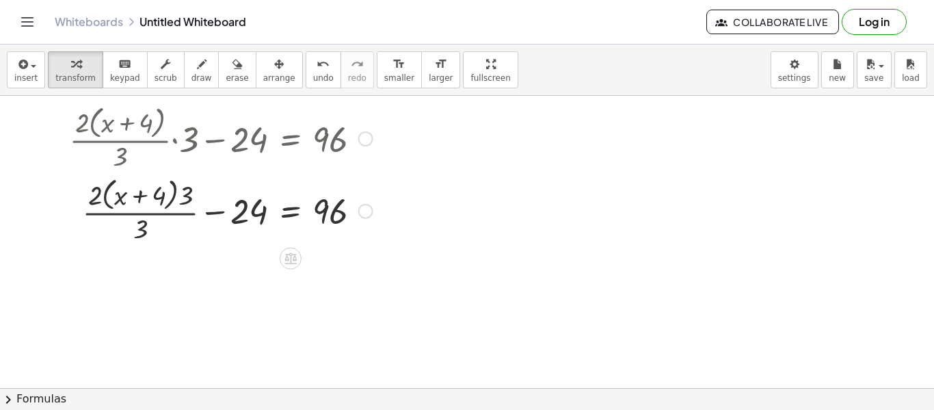
click at [155, 213] on div at bounding box center [231, 210] width 358 height 72
click at [135, 201] on div at bounding box center [231, 210] width 358 height 72
click at [213, 209] on div at bounding box center [231, 210] width 358 height 72
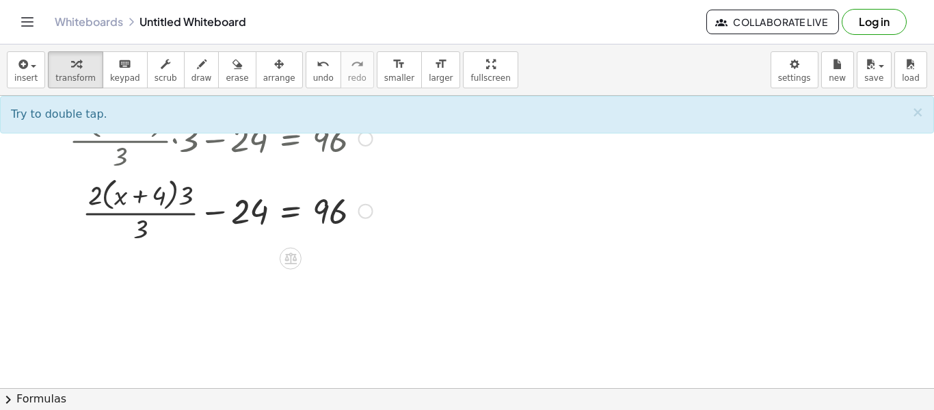
click at [263, 219] on div at bounding box center [231, 210] width 358 height 72
click at [321, 210] on div at bounding box center [231, 210] width 358 height 72
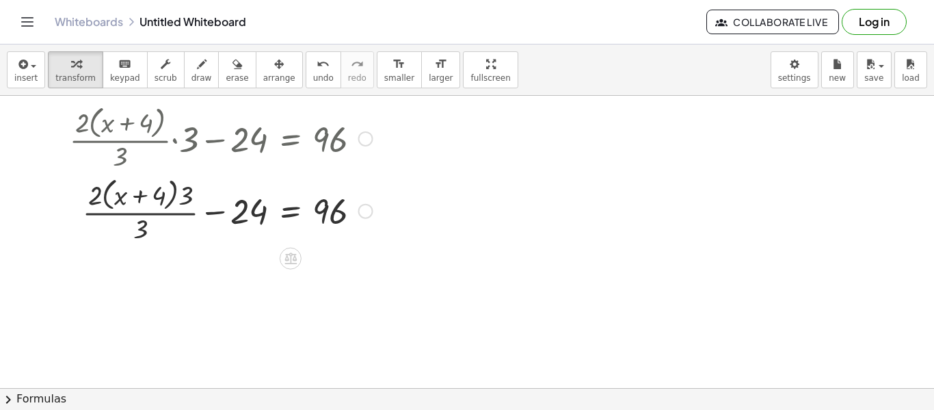
click at [157, 215] on div at bounding box center [231, 210] width 358 height 72
click at [141, 229] on div at bounding box center [231, 210] width 358 height 72
click at [313, 81] on span "undo" at bounding box center [323, 78] width 21 height 10
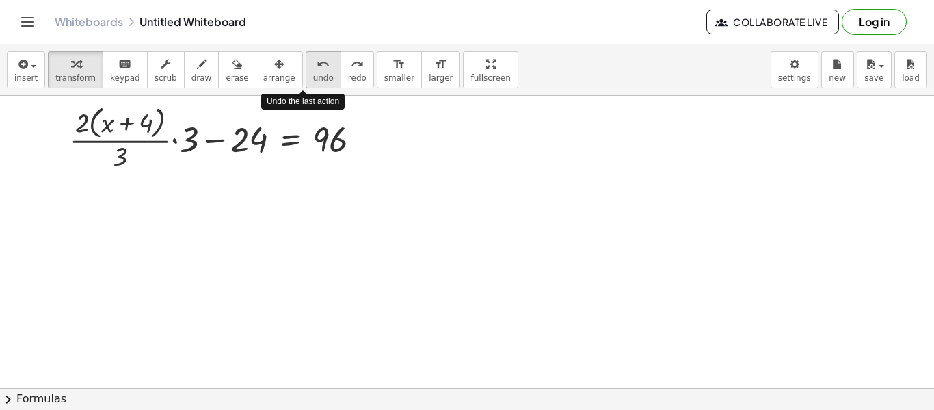
click at [313, 81] on span "undo" at bounding box center [323, 78] width 21 height 10
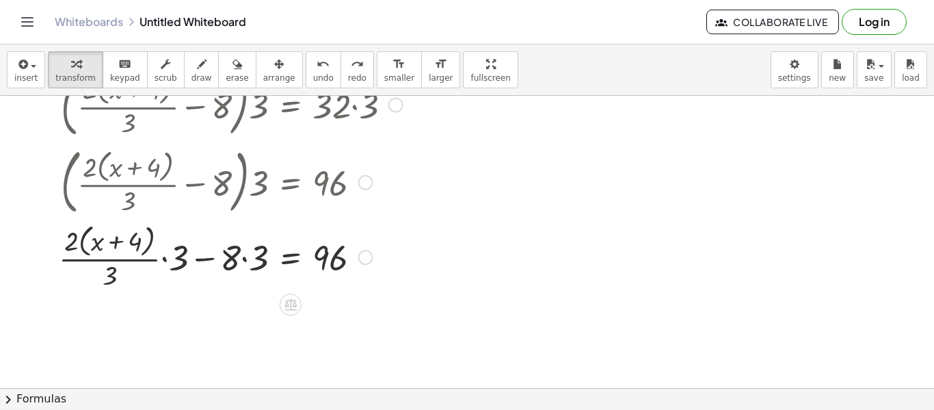
scroll to position [137, 0]
drag, startPoint x: 173, startPoint y: 261, endPoint x: 105, endPoint y: 276, distance: 70.0
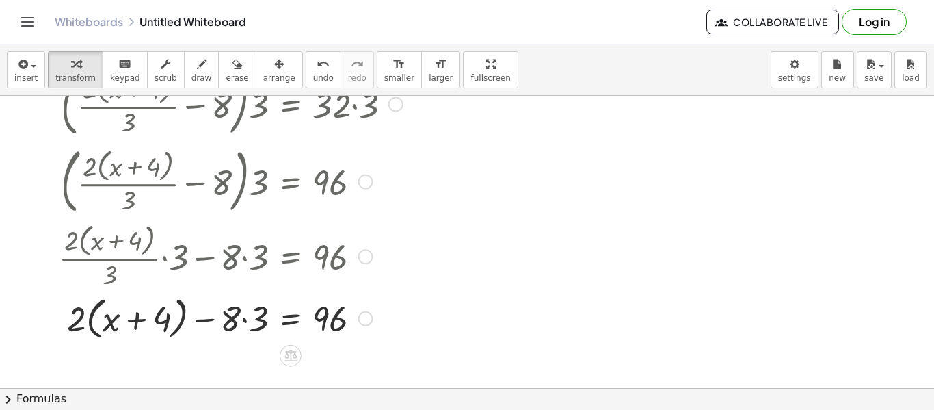
click at [243, 321] on div at bounding box center [231, 317] width 358 height 52
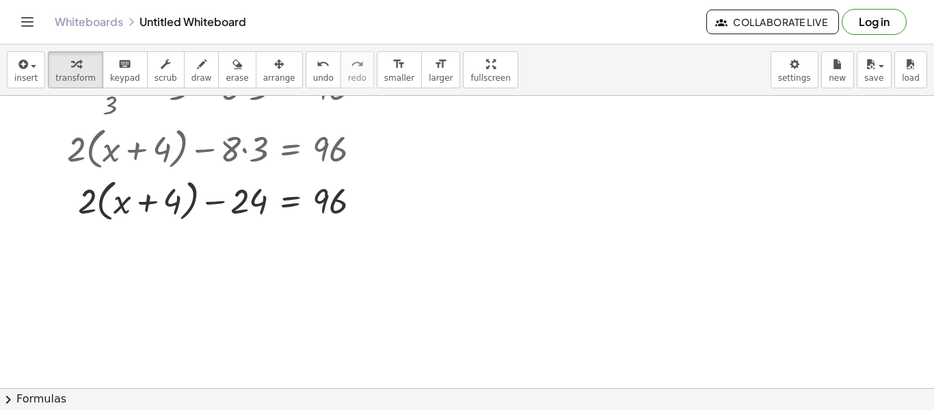
scroll to position [290, 0]
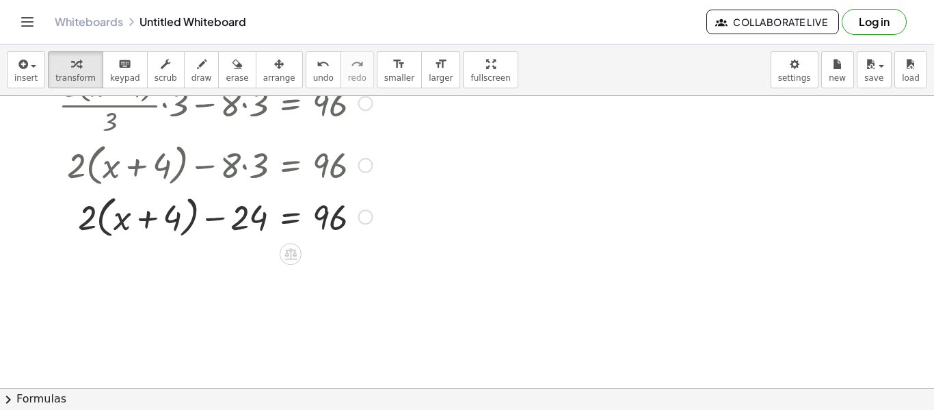
click at [105, 213] on div at bounding box center [231, 216] width 358 height 52
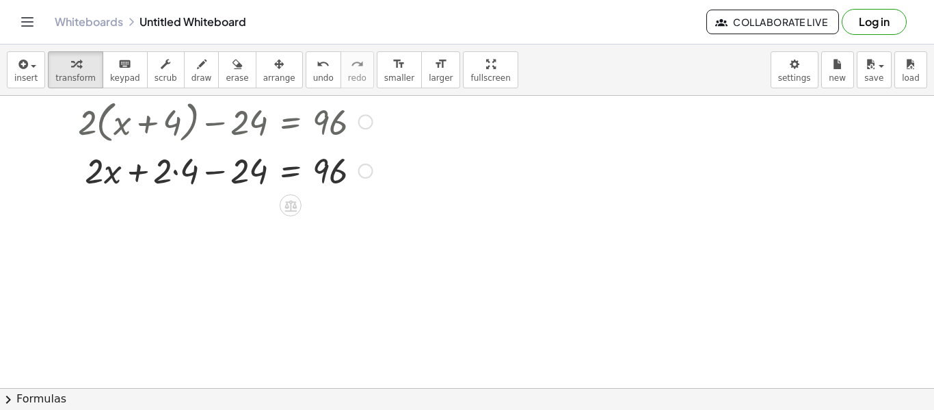
scroll to position [382, 0]
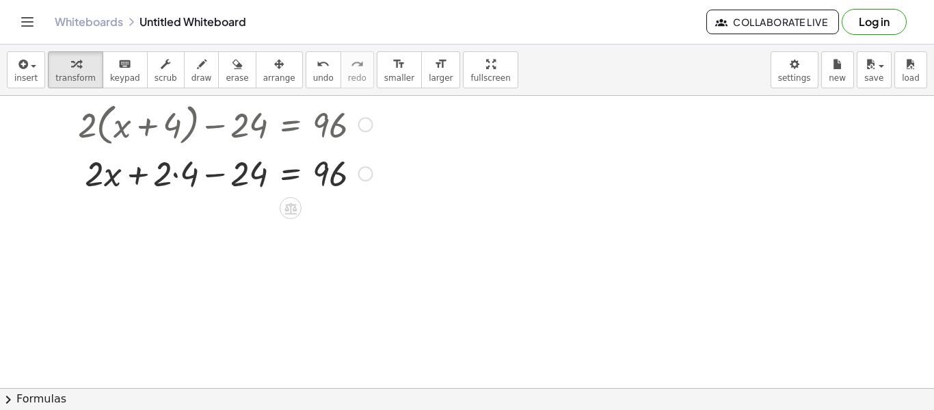
click at [173, 176] on div at bounding box center [231, 172] width 358 height 47
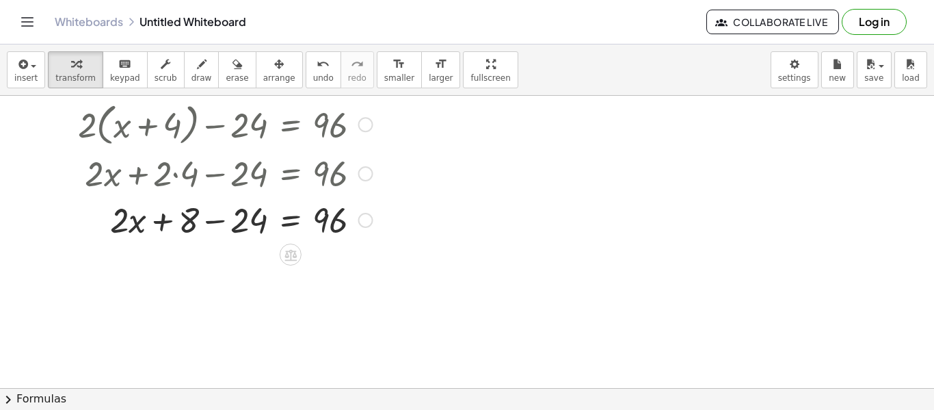
click at [215, 220] on div at bounding box center [231, 219] width 358 height 47
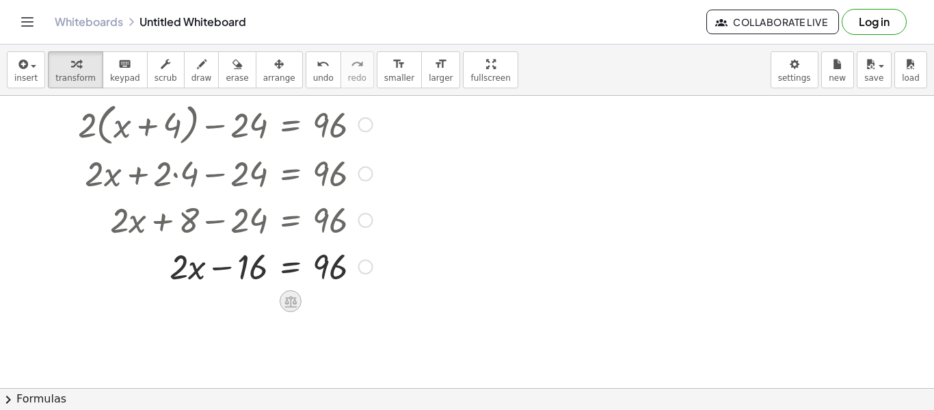
click at [287, 302] on icon at bounding box center [291, 301] width 12 height 12
click at [233, 306] on span "+" at bounding box center [236, 301] width 8 height 20
click at [306, 77] on button "undo undo" at bounding box center [324, 69] width 36 height 37
click at [295, 265] on div at bounding box center [231, 265] width 358 height 47
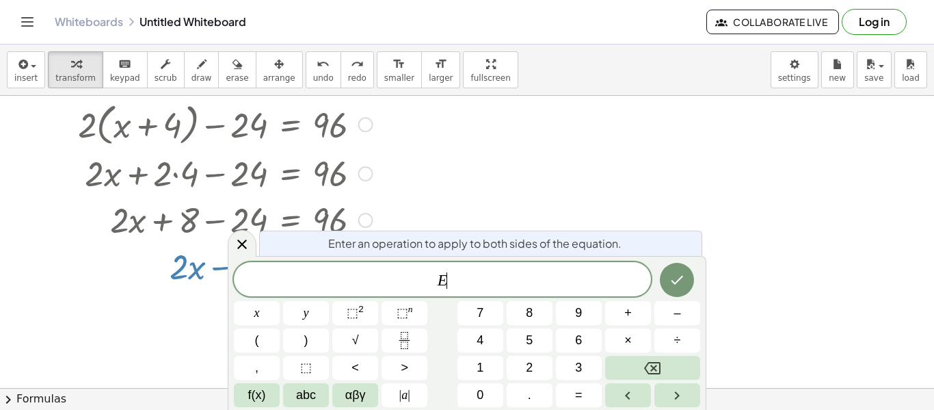
scroll to position [5, 0]
click at [626, 315] on span "+" at bounding box center [628, 313] width 8 height 18
click at [475, 368] on button "1" at bounding box center [481, 368] width 46 height 24
click at [568, 345] on button "6" at bounding box center [579, 340] width 46 height 24
click at [686, 274] on button "Done" at bounding box center [677, 280] width 34 height 34
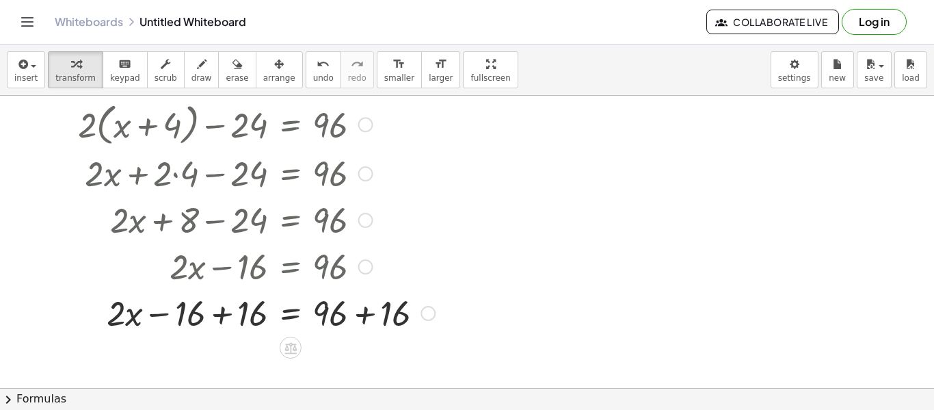
click at [216, 312] on div at bounding box center [247, 312] width 390 height 47
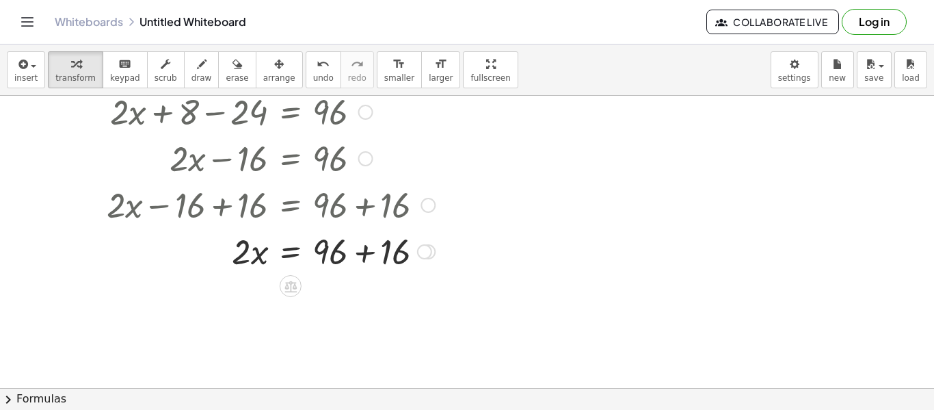
scroll to position [497, 0]
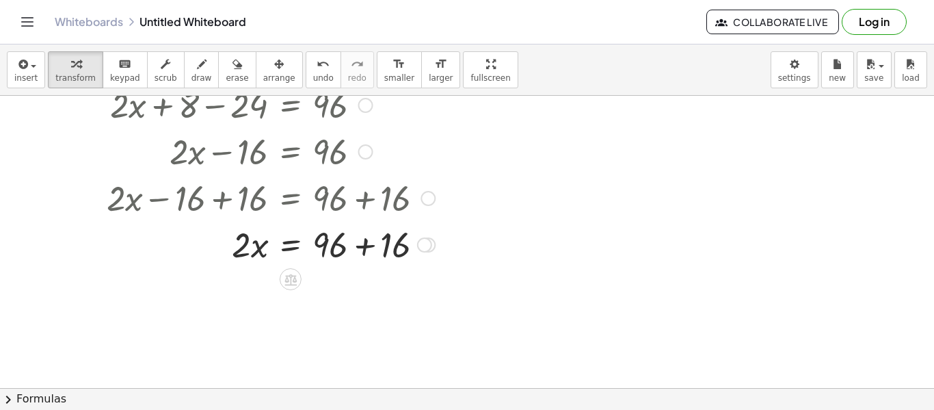
click at [367, 251] on div at bounding box center [247, 243] width 390 height 47
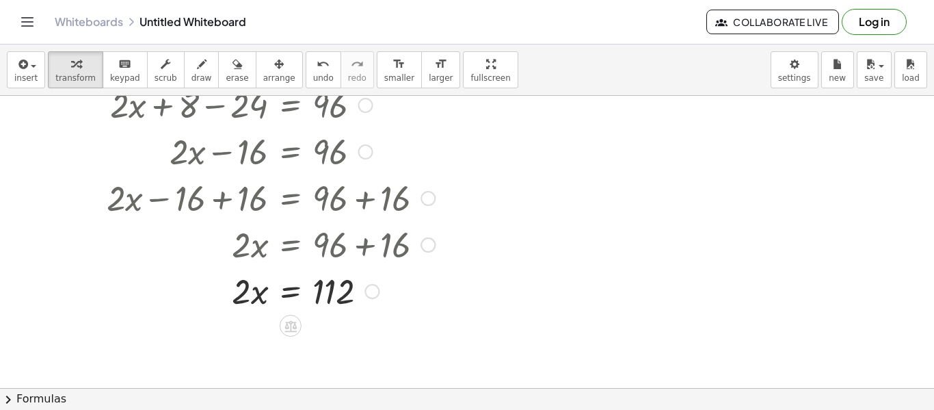
scroll to position [578, 0]
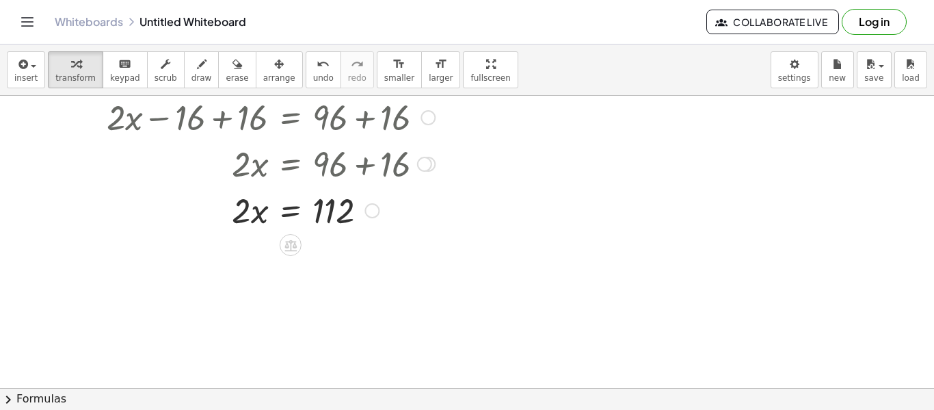
click at [292, 212] on div at bounding box center [247, 209] width 390 height 47
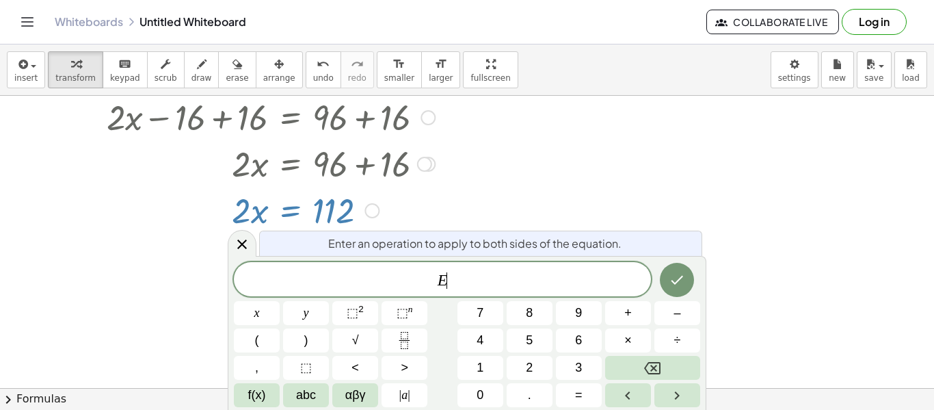
scroll to position [5, 0]
click at [663, 333] on button "÷" at bounding box center [677, 340] width 46 height 24
click at [527, 367] on span "2" at bounding box center [529, 367] width 7 height 18
click at [672, 291] on button "Done" at bounding box center [677, 280] width 34 height 34
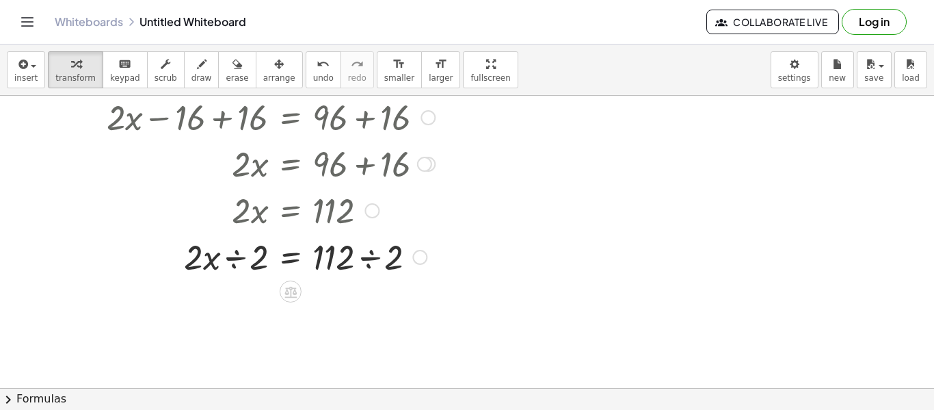
click at [235, 255] on div at bounding box center [247, 256] width 390 height 47
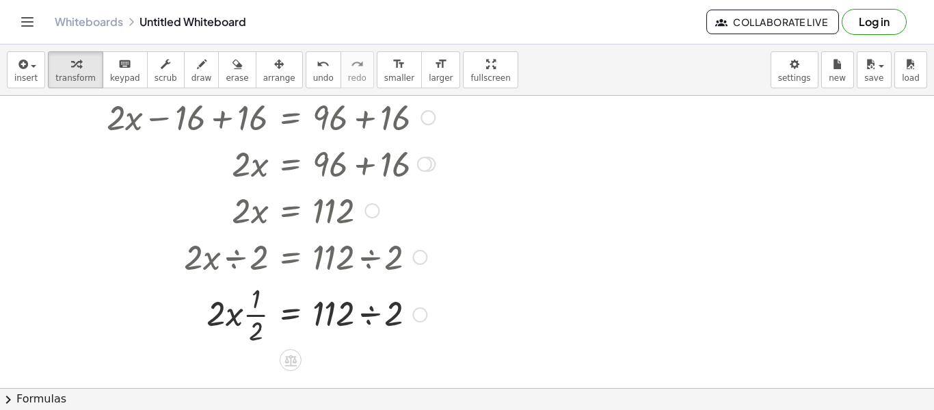
click at [367, 313] on div at bounding box center [247, 313] width 390 height 68
click at [252, 315] on div at bounding box center [247, 313] width 390 height 68
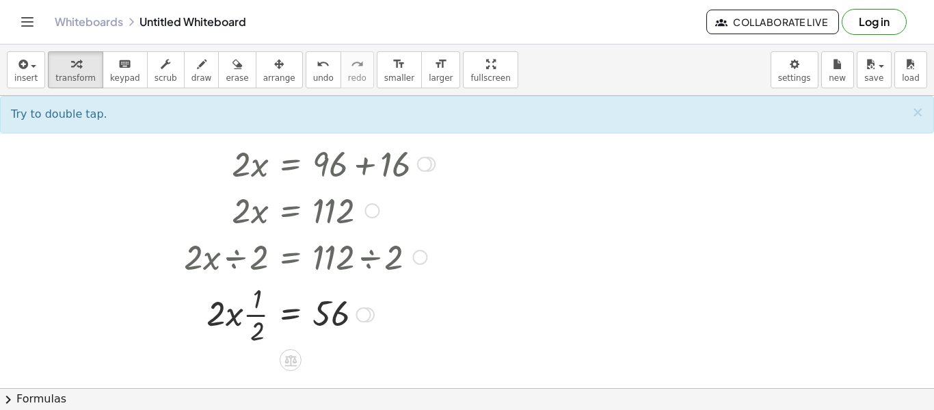
click at [235, 316] on div at bounding box center [247, 313] width 390 height 68
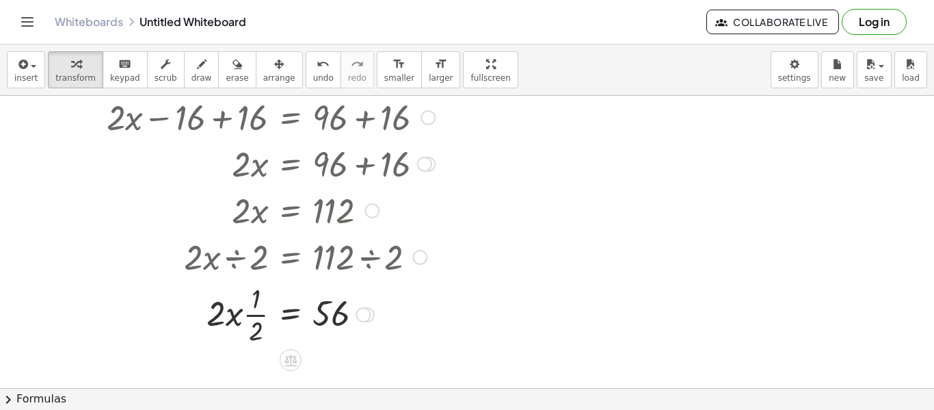
click at [222, 314] on div at bounding box center [247, 313] width 390 height 68
click at [241, 321] on div at bounding box center [247, 313] width 390 height 68
click at [256, 320] on div at bounding box center [247, 313] width 390 height 68
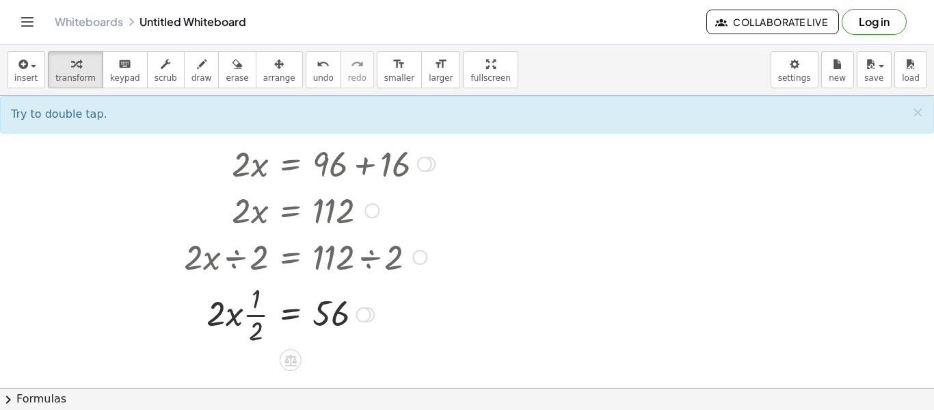
click at [235, 316] on div at bounding box center [247, 313] width 390 height 68
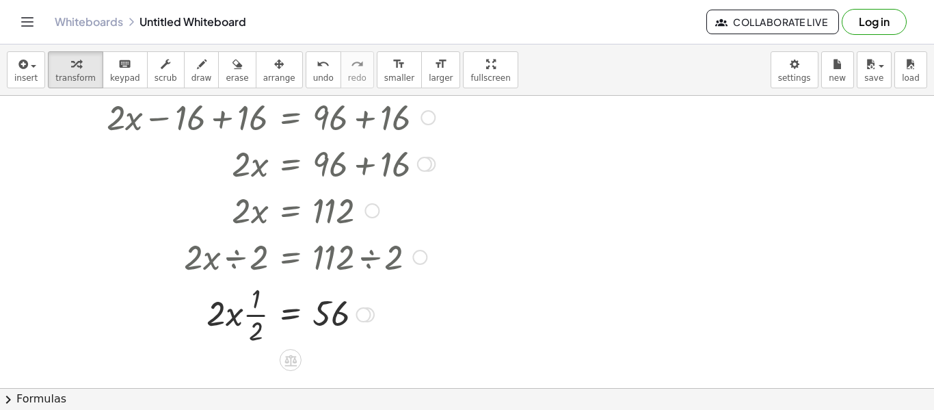
click at [254, 314] on div at bounding box center [247, 313] width 390 height 68
click at [253, 313] on div at bounding box center [247, 313] width 390 height 47
click at [241, 327] on div at bounding box center [247, 313] width 390 height 47
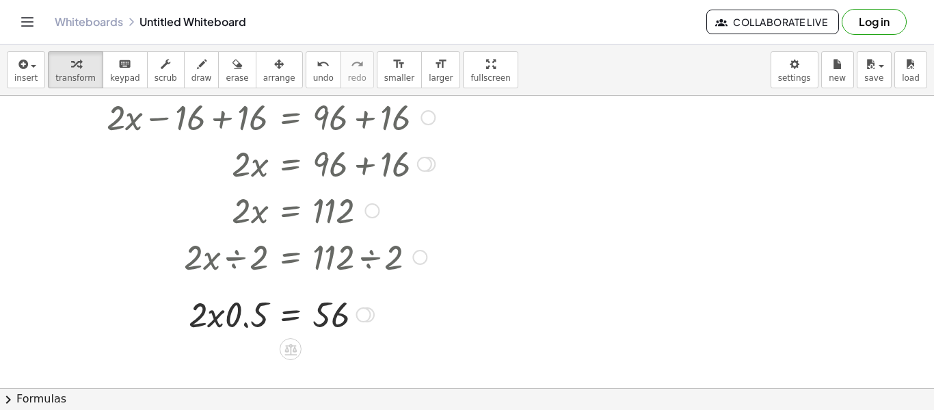
click at [246, 326] on div at bounding box center [247, 313] width 390 height 47
click at [215, 318] on div at bounding box center [247, 313] width 390 height 47
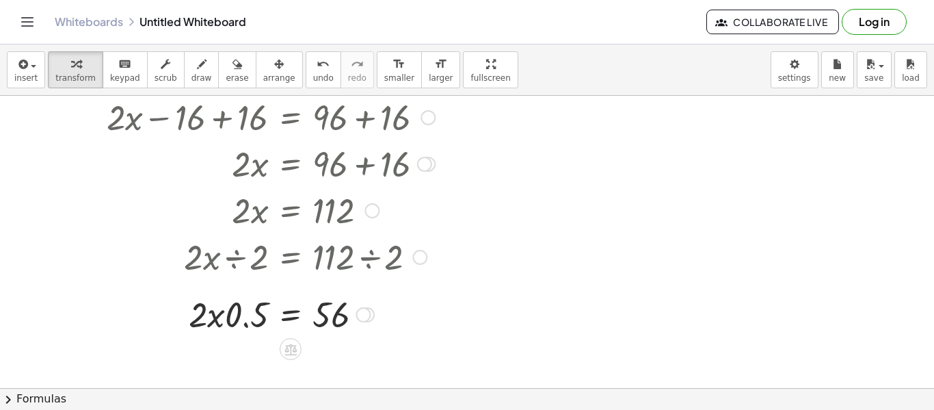
click at [215, 318] on div at bounding box center [247, 313] width 390 height 47
click at [198, 317] on div at bounding box center [247, 313] width 390 height 47
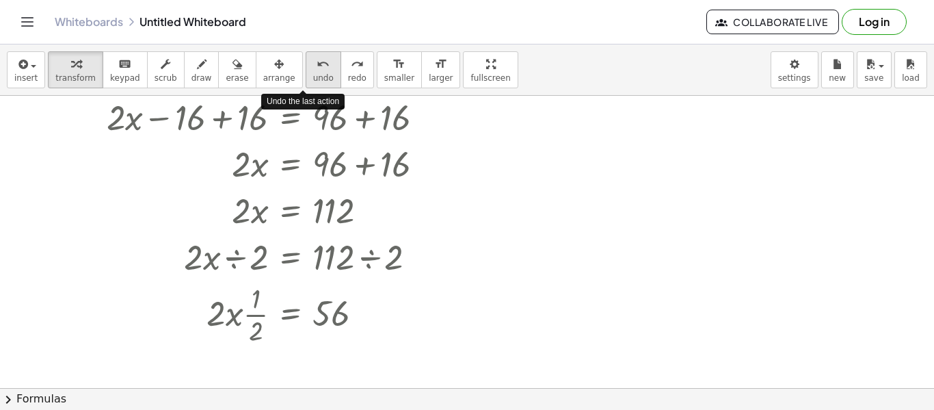
click at [313, 73] on span "undo" at bounding box center [323, 78] width 21 height 10
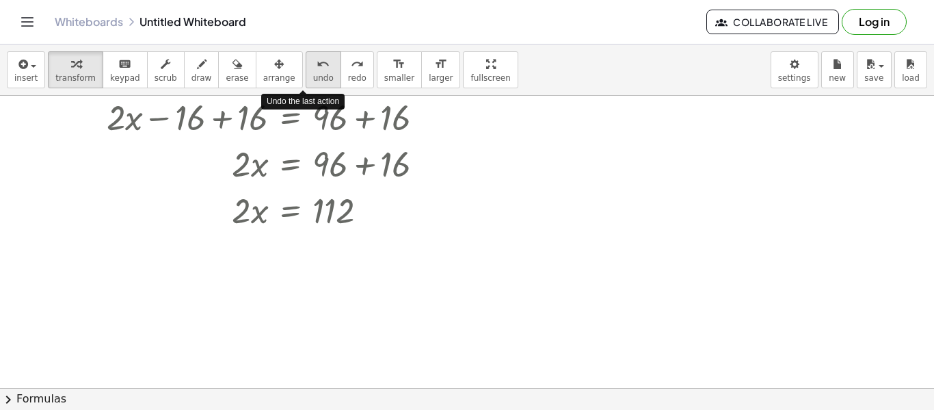
click at [313, 73] on span "undo" at bounding box center [323, 78] width 21 height 10
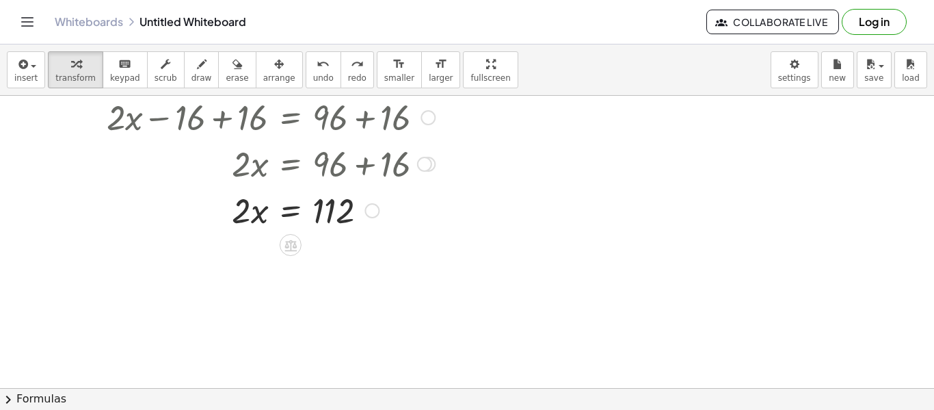
click at [252, 220] on div at bounding box center [247, 209] width 294 height 47
drag, startPoint x: 242, startPoint y: 215, endPoint x: 307, endPoint y: 251, distance: 74.1
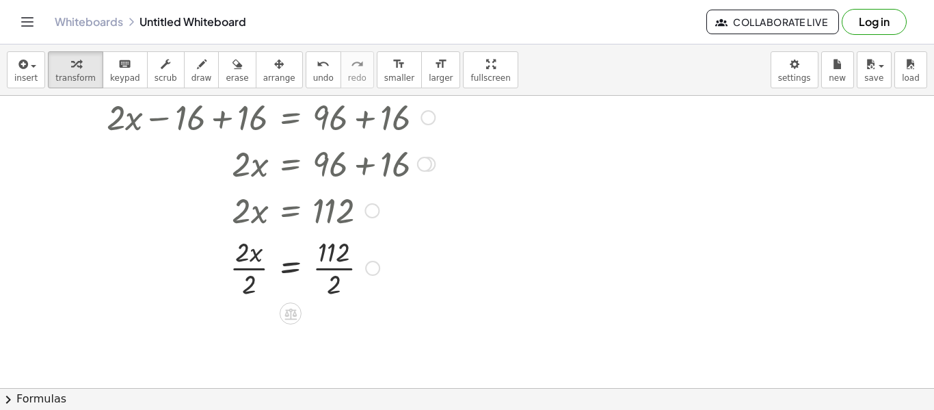
click at [254, 266] on div at bounding box center [247, 267] width 390 height 68
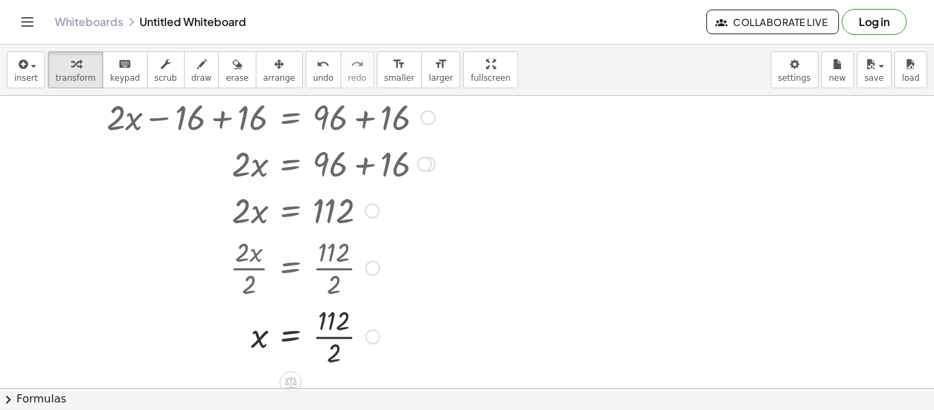
click at [330, 340] on div at bounding box center [247, 335] width 390 height 68
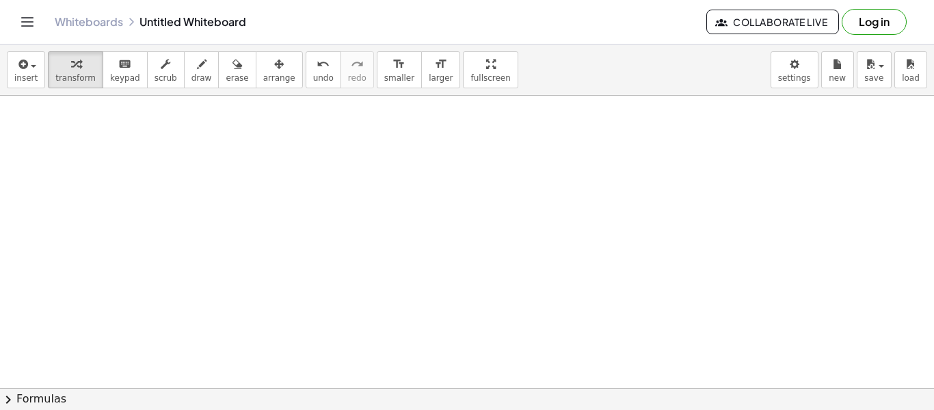
scroll to position [2234, 0]
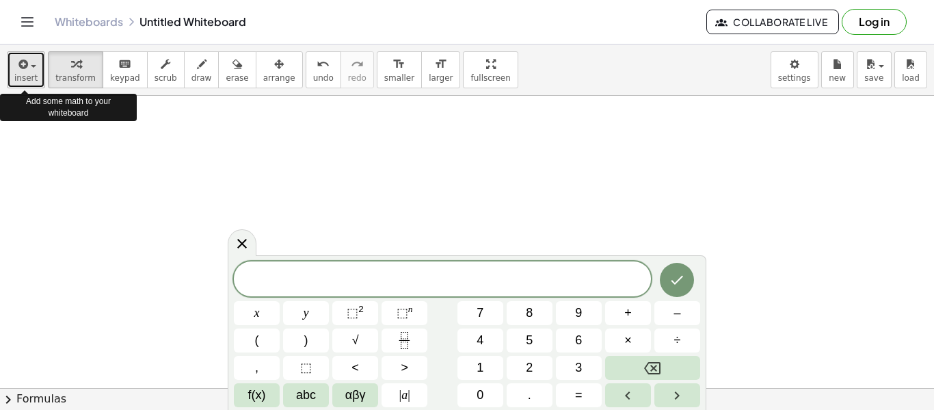
click at [25, 70] on icon "button" at bounding box center [22, 64] width 12 height 16
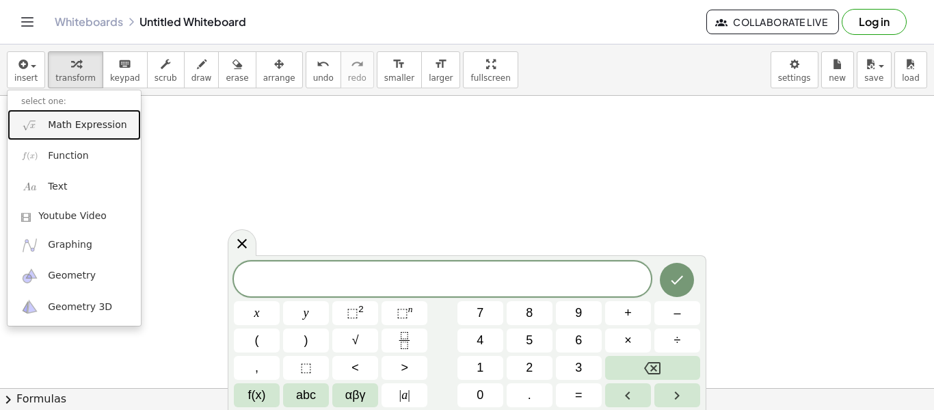
click at [55, 128] on span "Math Expression" at bounding box center [87, 125] width 79 height 14
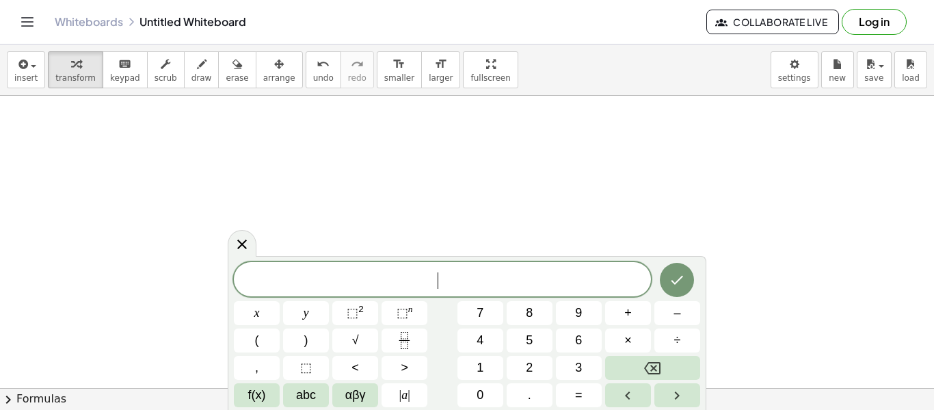
click at [250, 257] on div "​ x y ⬚ 2 ⬚ n 7 8 9 + – ( ) √ 4 5 6 × ÷ , ⬚ < > 1 2 3 f(x) abc αβγ | a | 0 . =" at bounding box center [467, 333] width 479 height 154
click at [314, 280] on span at bounding box center [442, 279] width 417 height 21
click at [619, 317] on button "+" at bounding box center [628, 313] width 46 height 24
click at [488, 372] on button "1" at bounding box center [481, 368] width 46 height 24
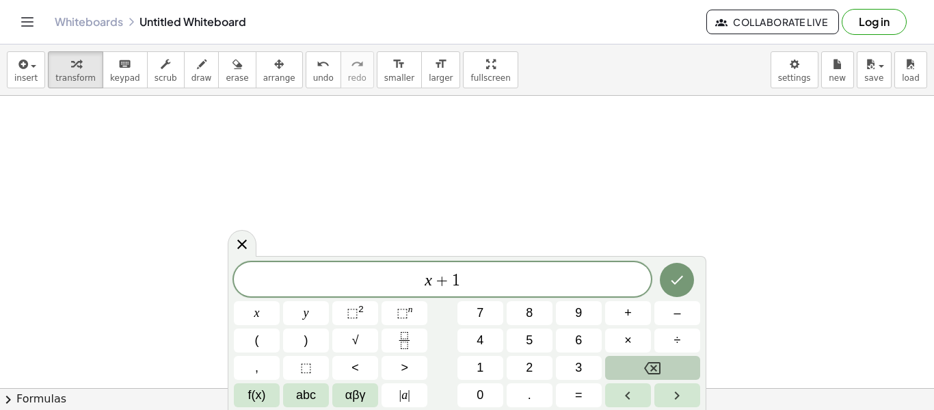
click at [670, 366] on button "Backspace" at bounding box center [652, 368] width 95 height 24
click at [258, 317] on span "x" at bounding box center [256, 313] width 5 height 18
click at [620, 319] on button "+" at bounding box center [628, 313] width 46 height 24
click at [480, 369] on span "1" at bounding box center [480, 367] width 7 height 18
click at [626, 317] on span "+" at bounding box center [628, 313] width 8 height 18
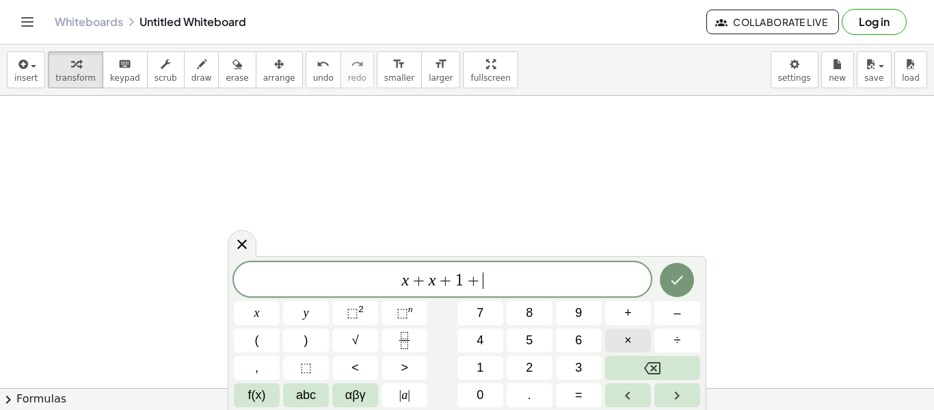
click at [628, 331] on span "×" at bounding box center [628, 340] width 8 height 18
click at [647, 369] on icon "Backspace" at bounding box center [652, 368] width 16 height 16
click at [265, 321] on button "x" at bounding box center [257, 313] width 46 height 24
click at [638, 319] on button "+" at bounding box center [628, 313] width 46 height 24
click at [526, 367] on span "2" at bounding box center [529, 367] width 7 height 18
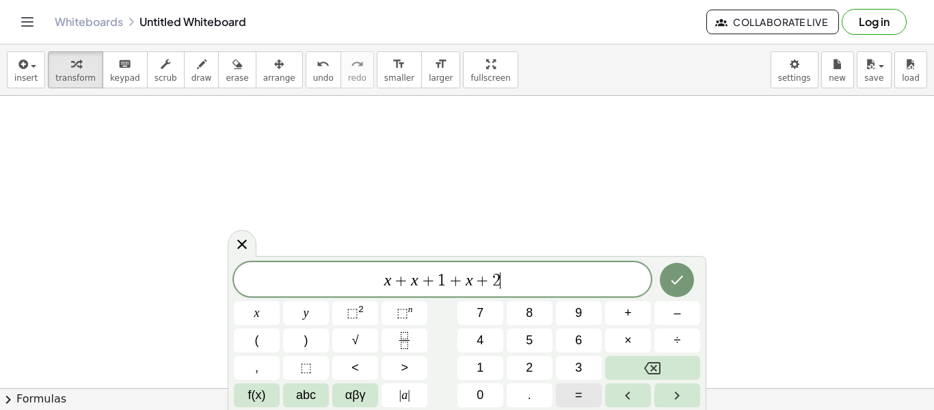
click at [578, 393] on span "=" at bounding box center [579, 395] width 8 height 18
click at [487, 359] on button "1" at bounding box center [481, 368] width 46 height 24
click at [570, 367] on button "3" at bounding box center [579, 368] width 46 height 24
click at [540, 365] on button "2" at bounding box center [530, 368] width 46 height 24
click at [674, 278] on icon "Done" at bounding box center [677, 280] width 16 height 16
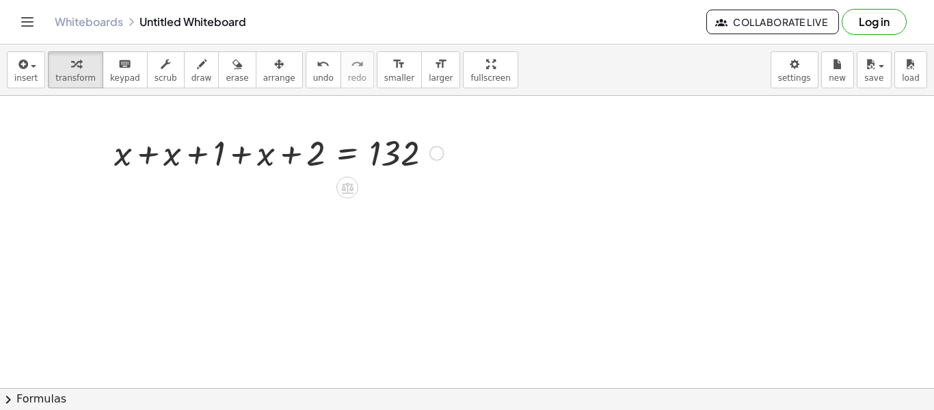
click at [159, 151] on div at bounding box center [278, 152] width 343 height 47
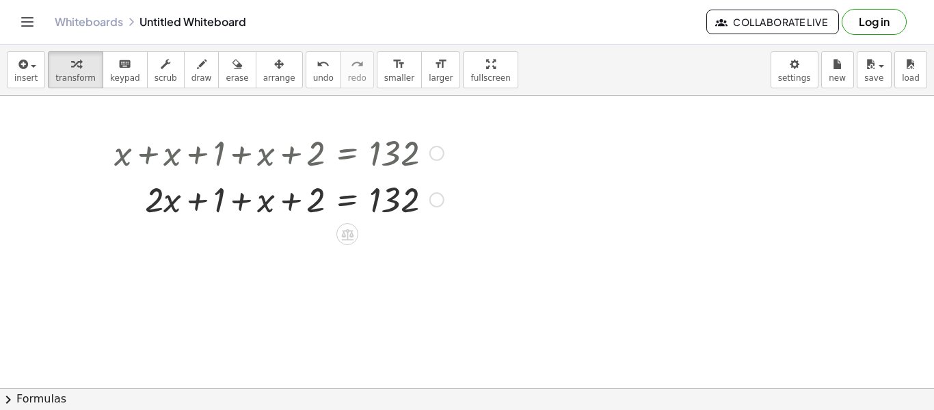
click at [194, 200] on div at bounding box center [278, 198] width 343 height 47
click at [172, 201] on div at bounding box center [278, 198] width 343 height 47
drag, startPoint x: 268, startPoint y: 198, endPoint x: 169, endPoint y: 198, distance: 99.2
click at [285, 202] on div at bounding box center [278, 198] width 343 height 47
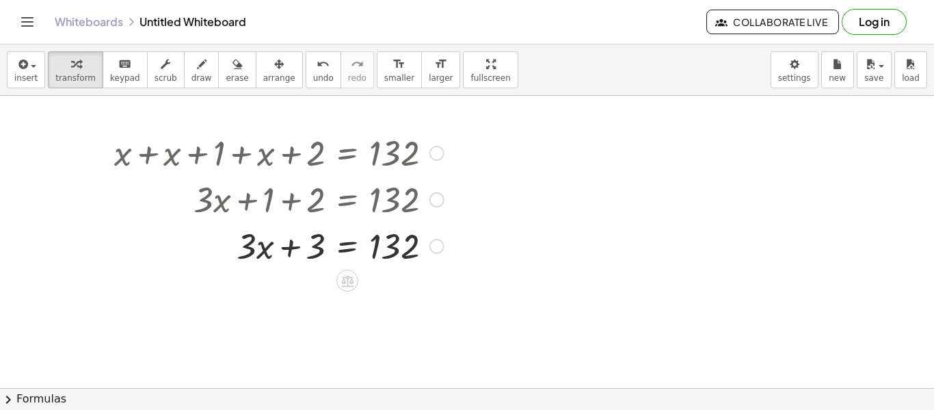
click at [351, 246] on div at bounding box center [278, 245] width 343 height 47
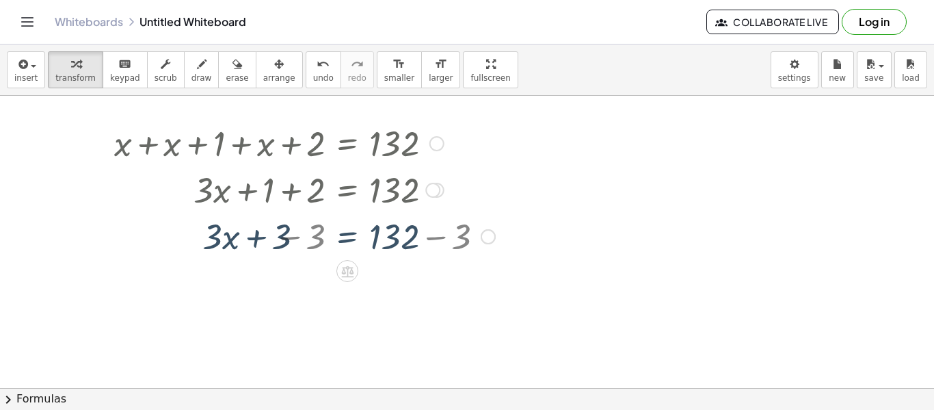
scroll to position [2234, 0]
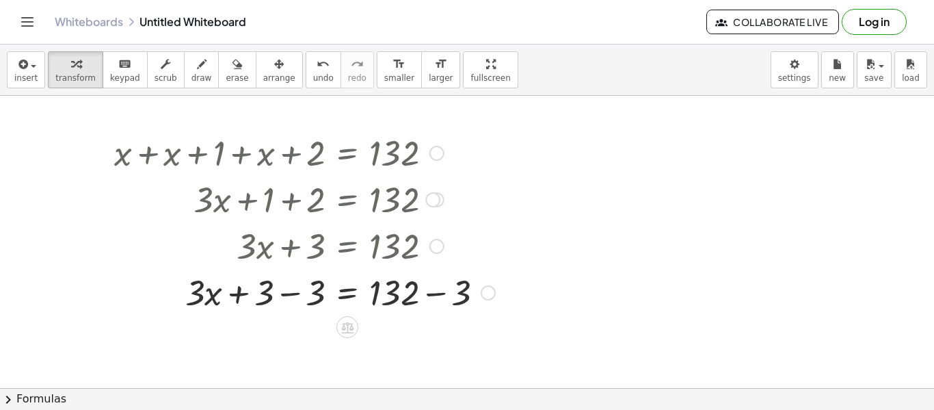
click at [233, 290] on div at bounding box center [304, 291] width 395 height 47
click at [293, 293] on div at bounding box center [304, 291] width 395 height 47
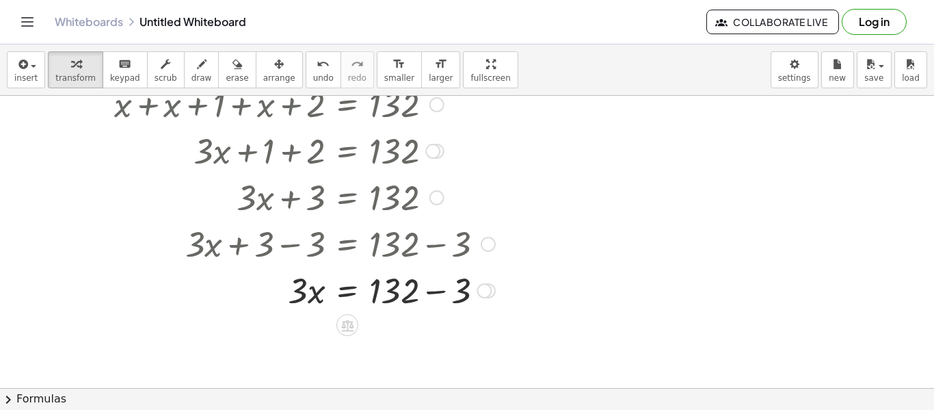
scroll to position [2284, 0]
click at [445, 291] on div at bounding box center [304, 288] width 395 height 47
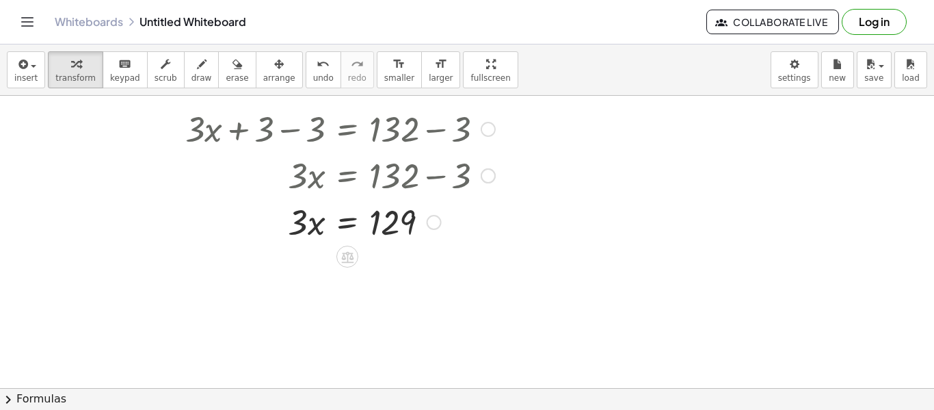
scroll to position [2398, 0]
drag, startPoint x: 295, startPoint y: 225, endPoint x: 402, endPoint y: 261, distance: 113.1
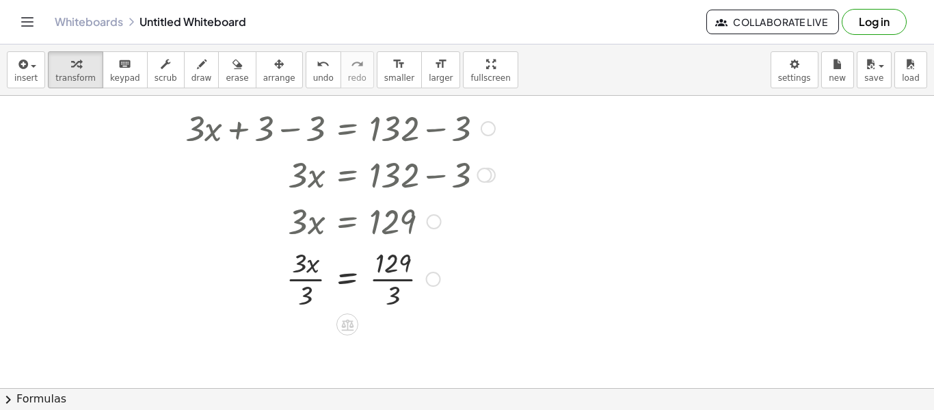
click at [314, 280] on div at bounding box center [304, 277] width 395 height 68
click at [388, 281] on div at bounding box center [304, 277] width 395 height 68
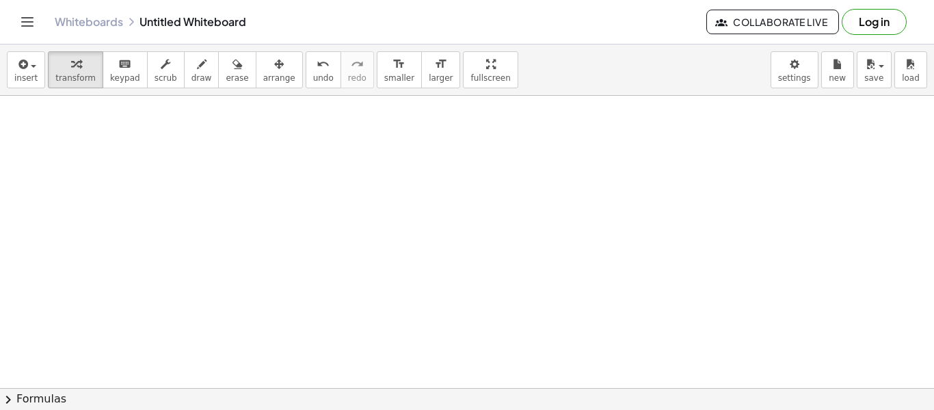
scroll to position [1974, 0]
click at [8, 64] on button "insert" at bounding box center [26, 69] width 38 height 37
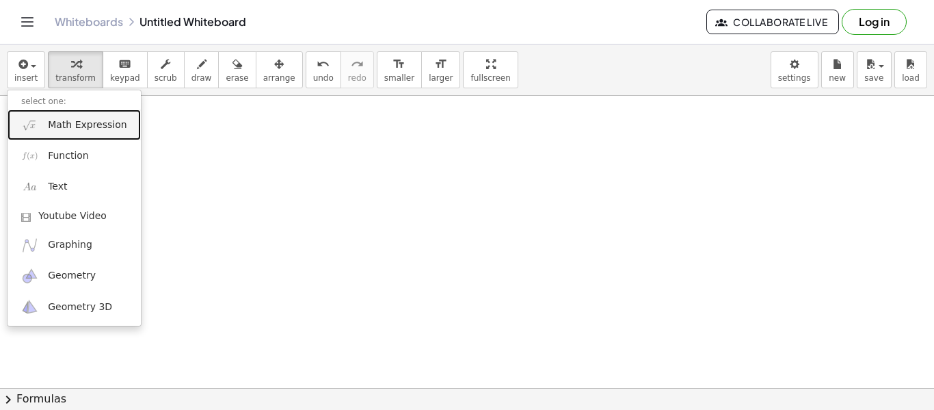
click at [83, 129] on span "Math Expression" at bounding box center [87, 125] width 79 height 14
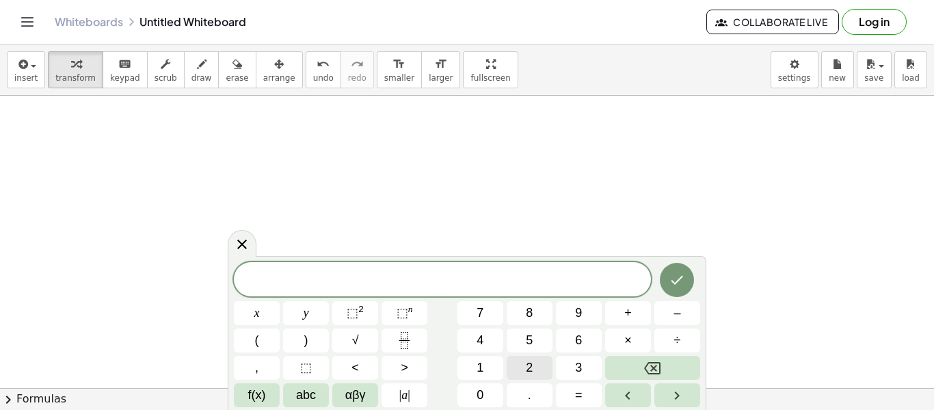
click at [538, 370] on button "2" at bounding box center [530, 368] width 46 height 24
click at [661, 368] on icon "Backspace" at bounding box center [652, 368] width 16 height 12
click at [527, 360] on span "2" at bounding box center [529, 367] width 7 height 18
click at [527, 345] on span "5" at bounding box center [529, 340] width 7 height 18
click at [583, 398] on button "=" at bounding box center [579, 395] width 46 height 24
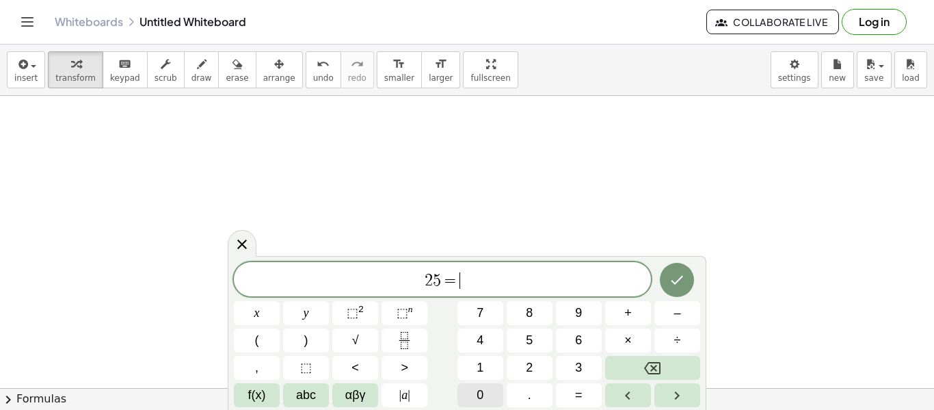
click at [482, 401] on span "0" at bounding box center [480, 395] width 7 height 18
click at [523, 401] on button "." at bounding box center [530, 395] width 46 height 24
click at [422, 285] on span "0 . 1 5 ​" at bounding box center [442, 280] width 417 height 19
click at [488, 278] on span "( ​ 0 . 1 5 )" at bounding box center [442, 278] width 417 height 23
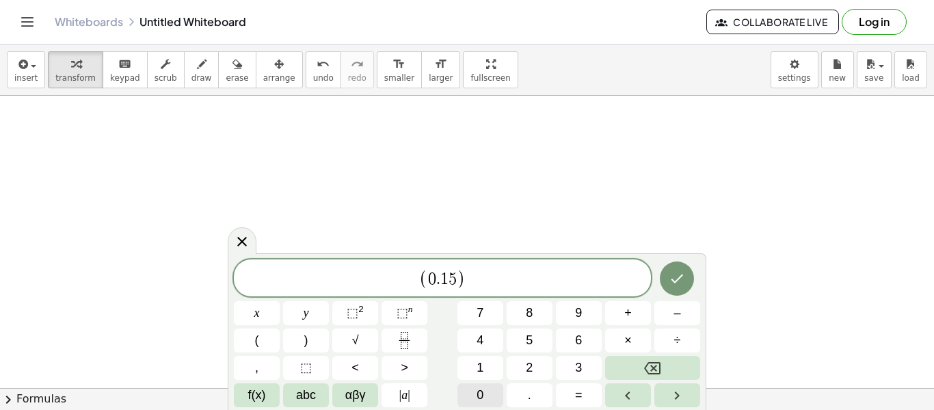
click at [481, 397] on span "0" at bounding box center [480, 395] width 7 height 18
click at [653, 368] on icon "Backspace" at bounding box center [652, 368] width 16 height 12
